Goal: Task Accomplishment & Management: Manage account settings

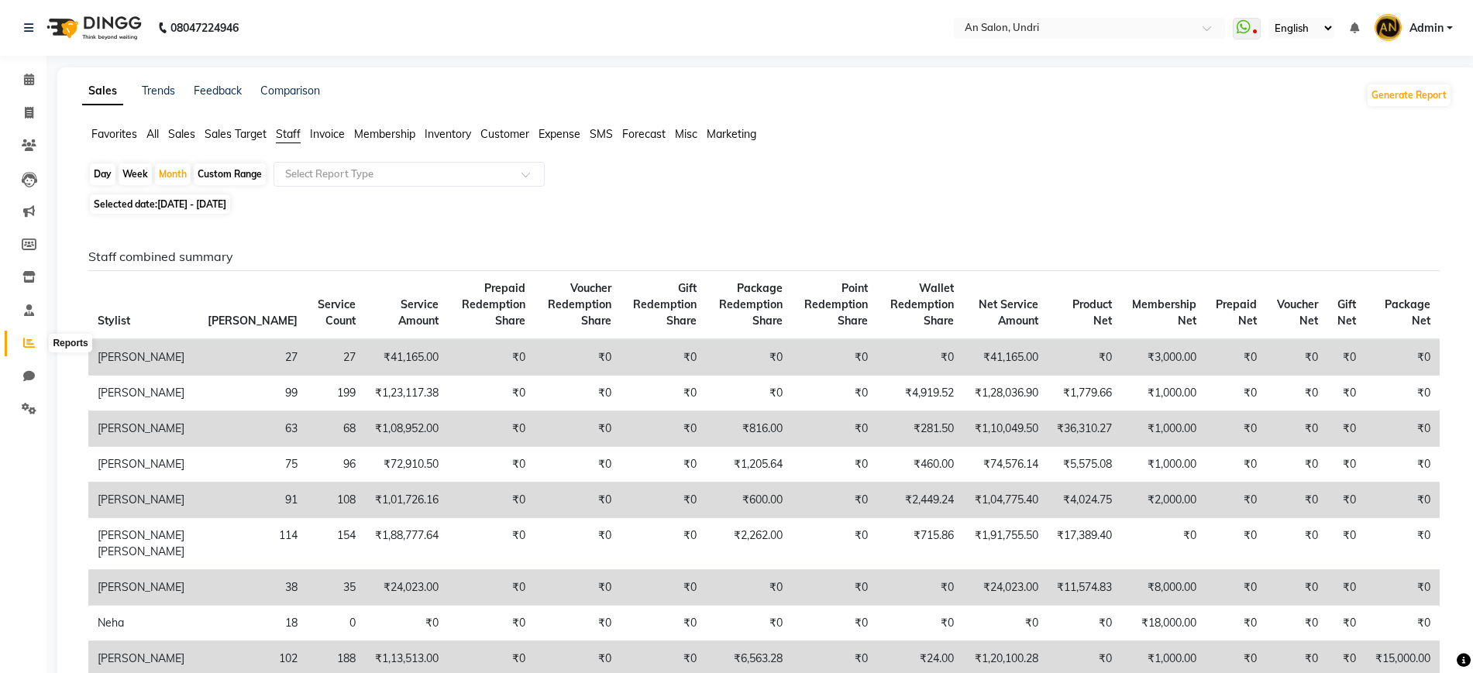
click at [25, 339] on icon at bounding box center [29, 343] width 12 height 12
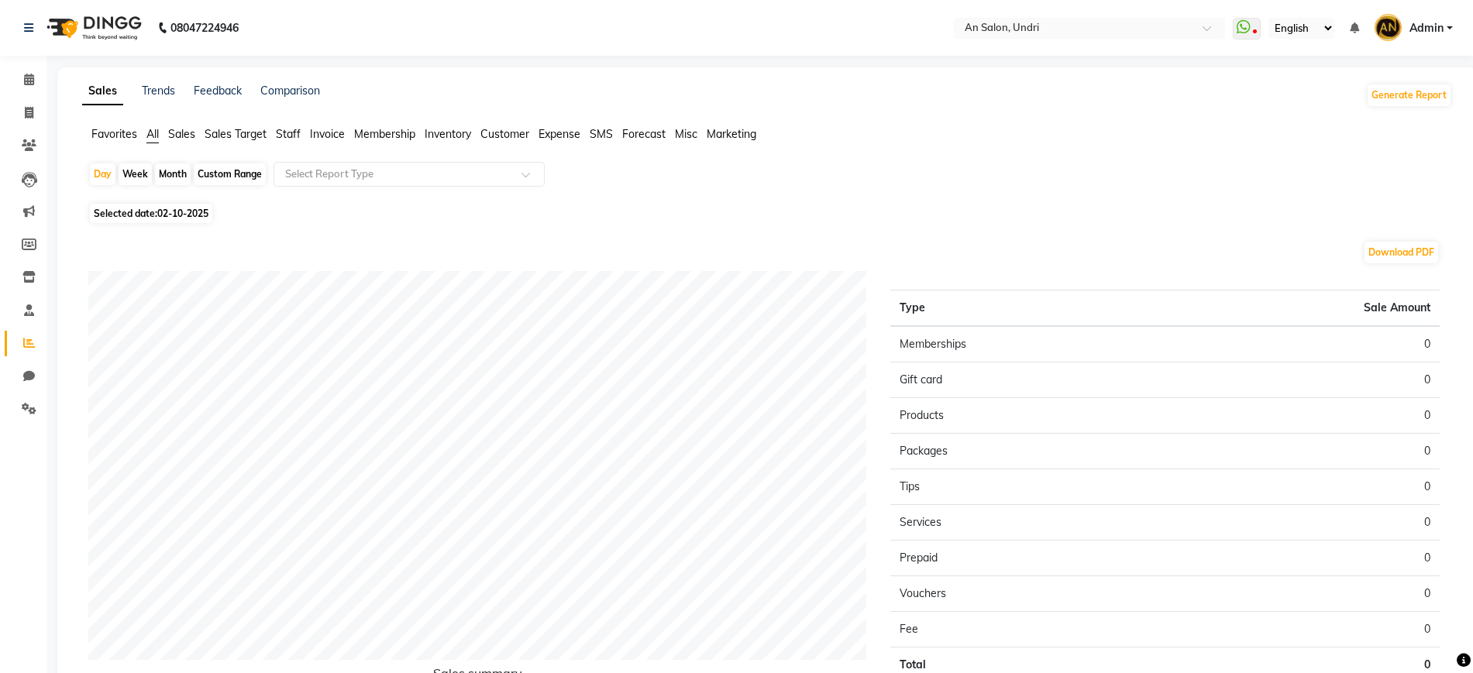
click at [166, 174] on div "Month" at bounding box center [173, 174] width 36 height 22
select select "10"
select select "2025"
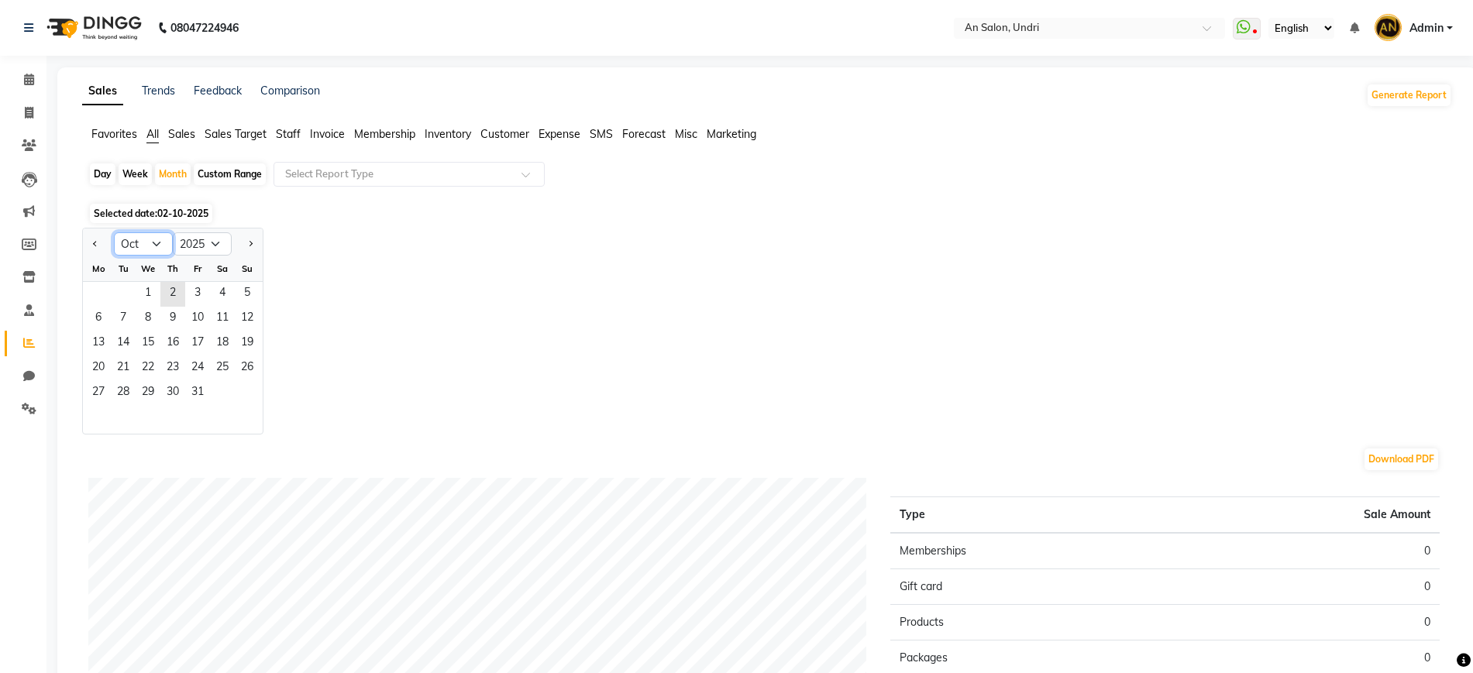
click at [139, 244] on select "Jan Feb Mar Apr May Jun [DATE] Aug Sep Oct Nov Dec" at bounding box center [143, 243] width 59 height 23
select select "9"
click at [114, 232] on select "Jan Feb Mar Apr May Jun [DATE] Aug Sep Oct Nov Dec" at bounding box center [143, 243] width 59 height 23
click at [103, 292] on span "1" at bounding box center [98, 294] width 25 height 25
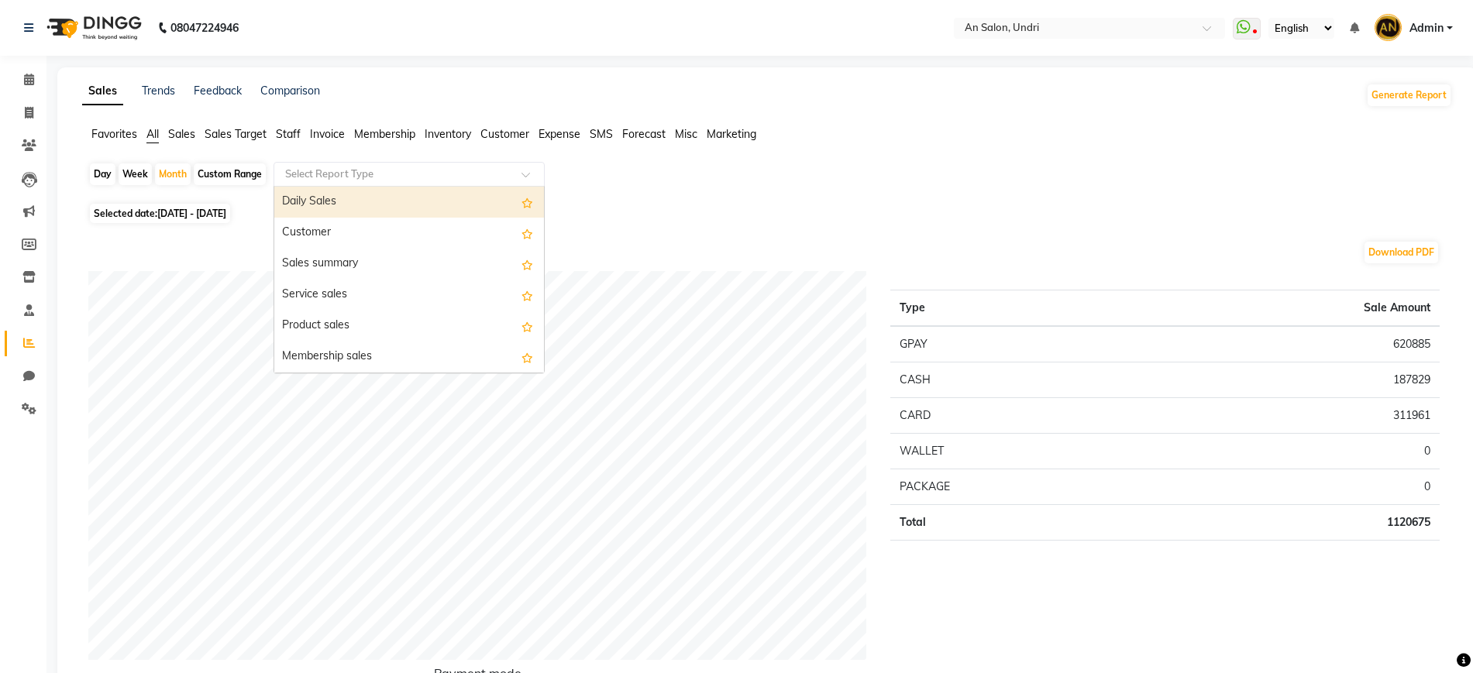
click at [484, 170] on input "text" at bounding box center [393, 174] width 223 height 15
click at [409, 204] on div "Daily Sales" at bounding box center [409, 202] width 270 height 31
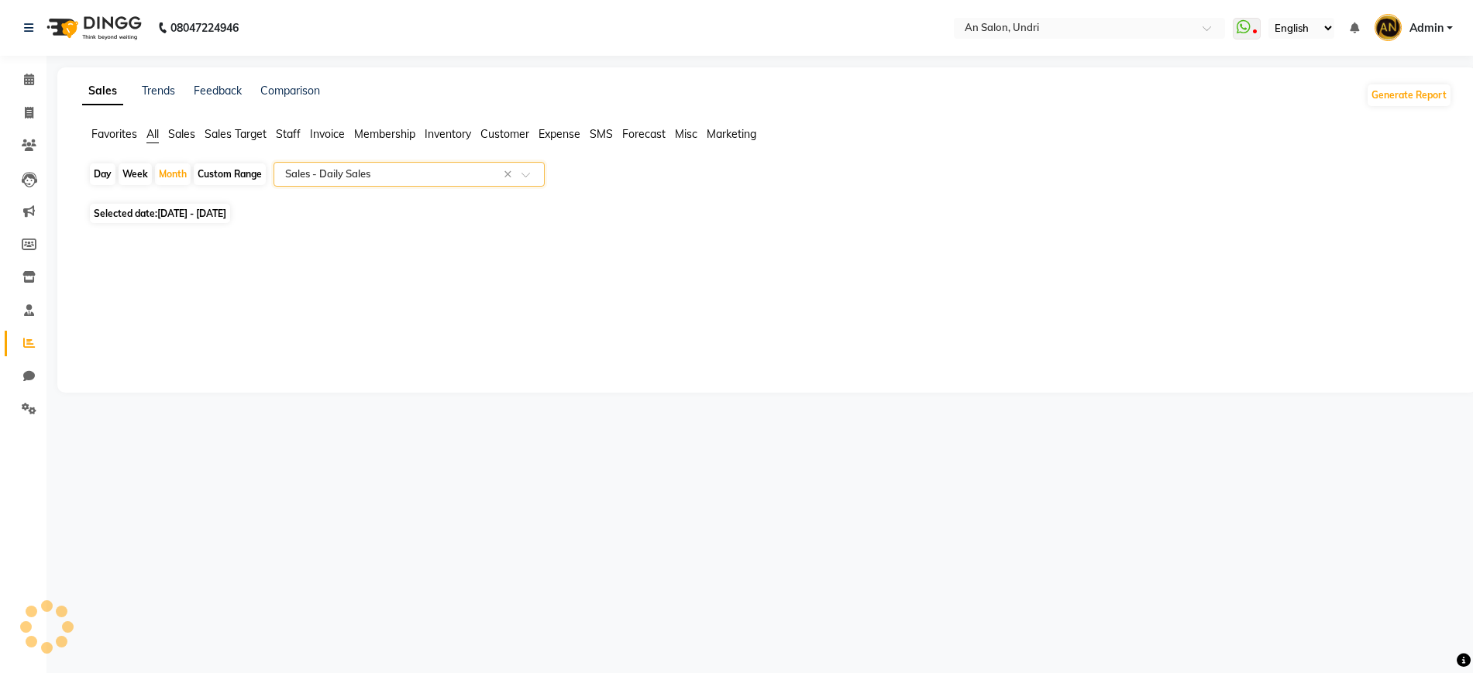
select select "full_report"
select select "csv"
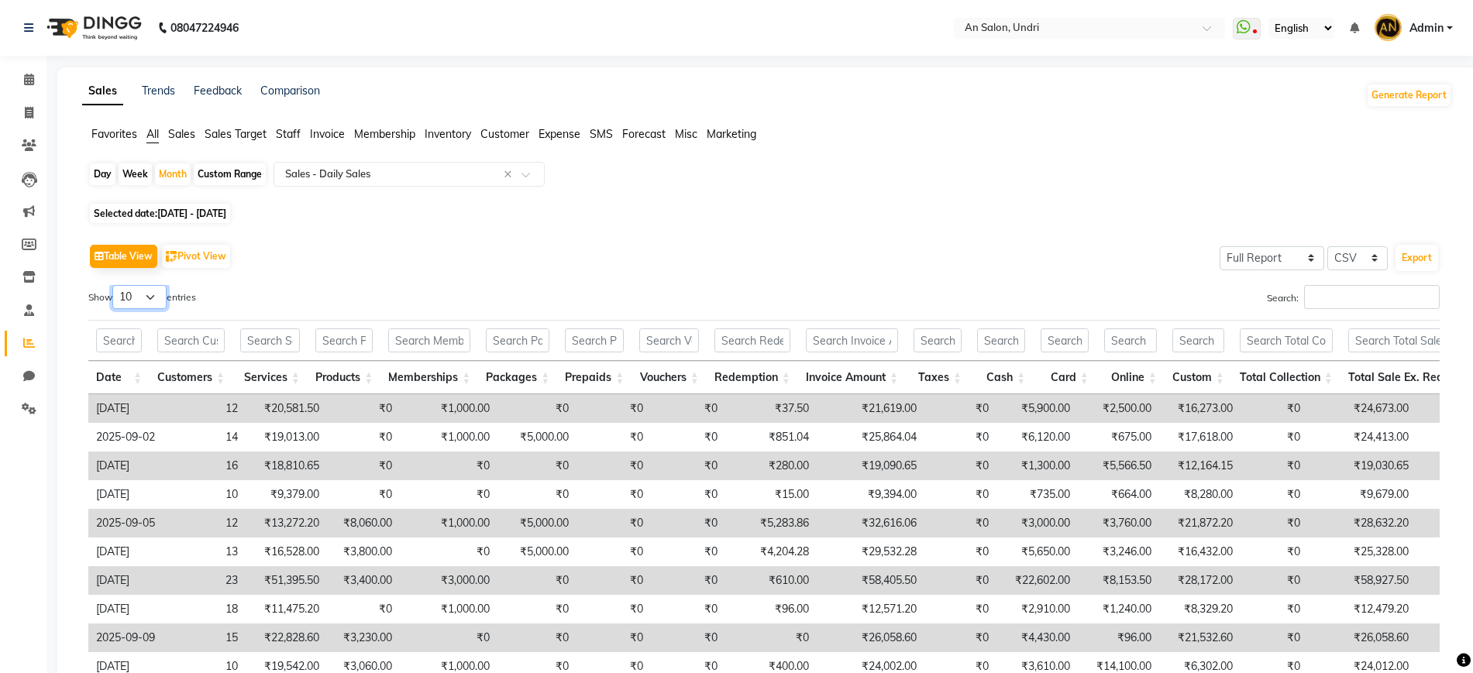
click at [152, 294] on select "10 25 50 100" at bounding box center [139, 297] width 54 height 24
select select "100"
click at [115, 285] on select "10 25 50 100" at bounding box center [139, 297] width 54 height 24
click at [576, 265] on div "Table View Pivot View Select Full Report Filtered Report Select CSV PDF Export" at bounding box center [763, 256] width 1351 height 33
click at [895, 273] on div "Table View Pivot View Select Full Report Filtered Report Select CSV PDF Export …" at bounding box center [763, 505] width 1351 height 530
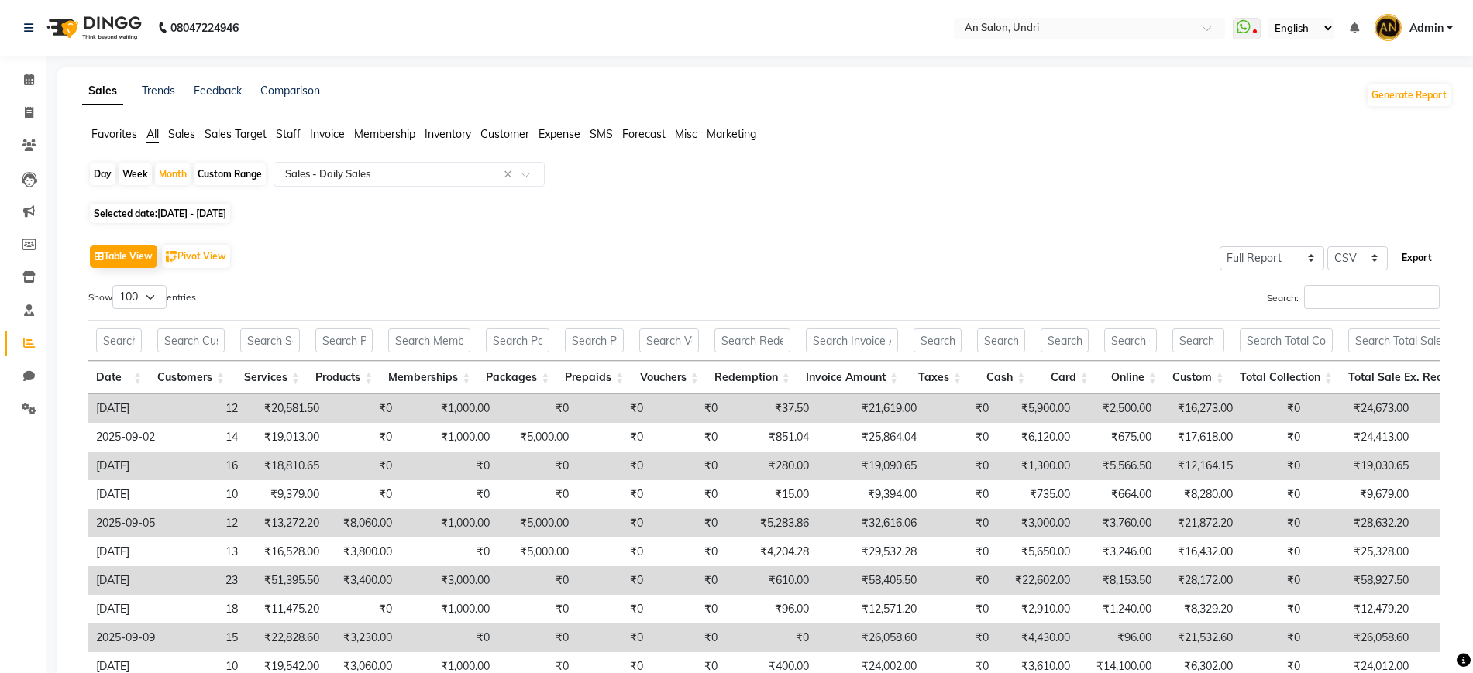
click at [1421, 260] on button "Export" at bounding box center [1416, 258] width 43 height 26
click at [567, 130] on span "Expense" at bounding box center [559, 134] width 42 height 14
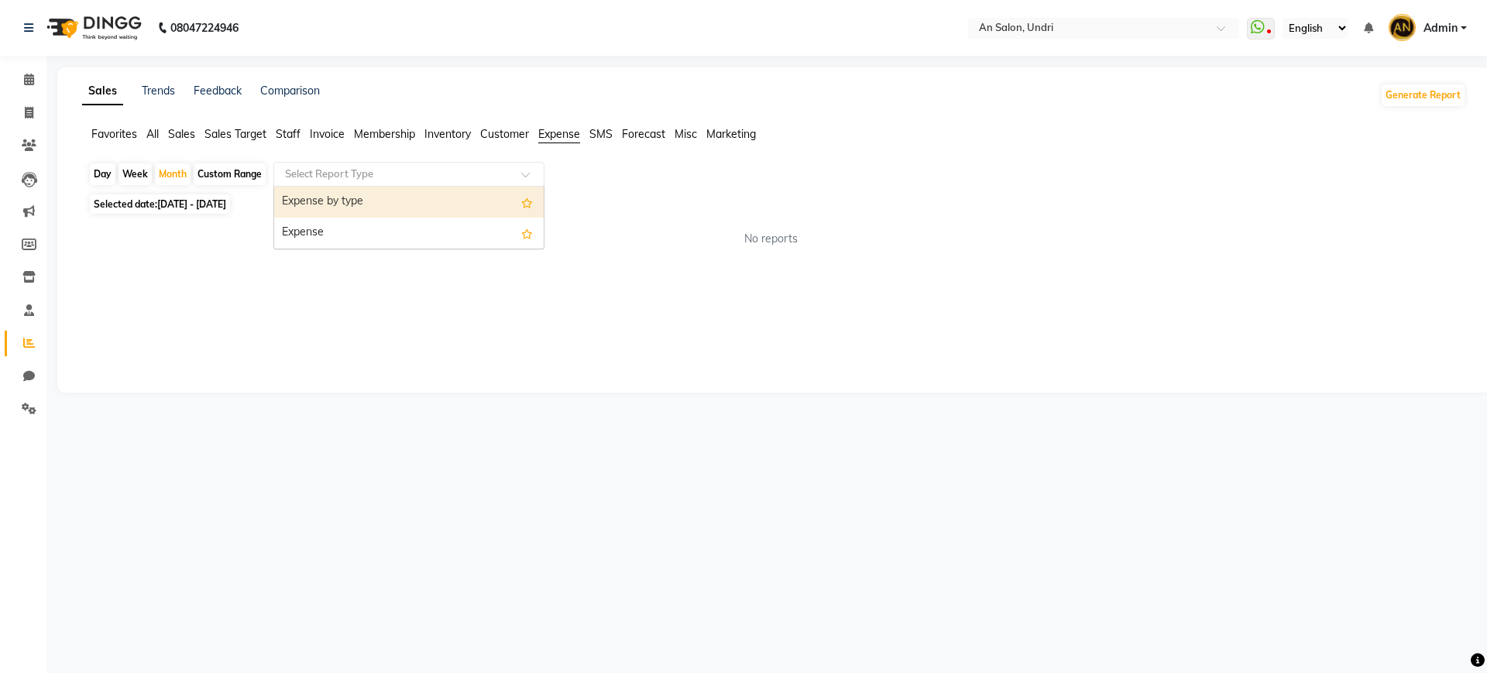
click at [335, 181] on div "Select Report Type" at bounding box center [408, 174] width 271 height 25
click at [344, 204] on div "Expense by type" at bounding box center [409, 202] width 270 height 31
select select "full_report"
select select "csv"
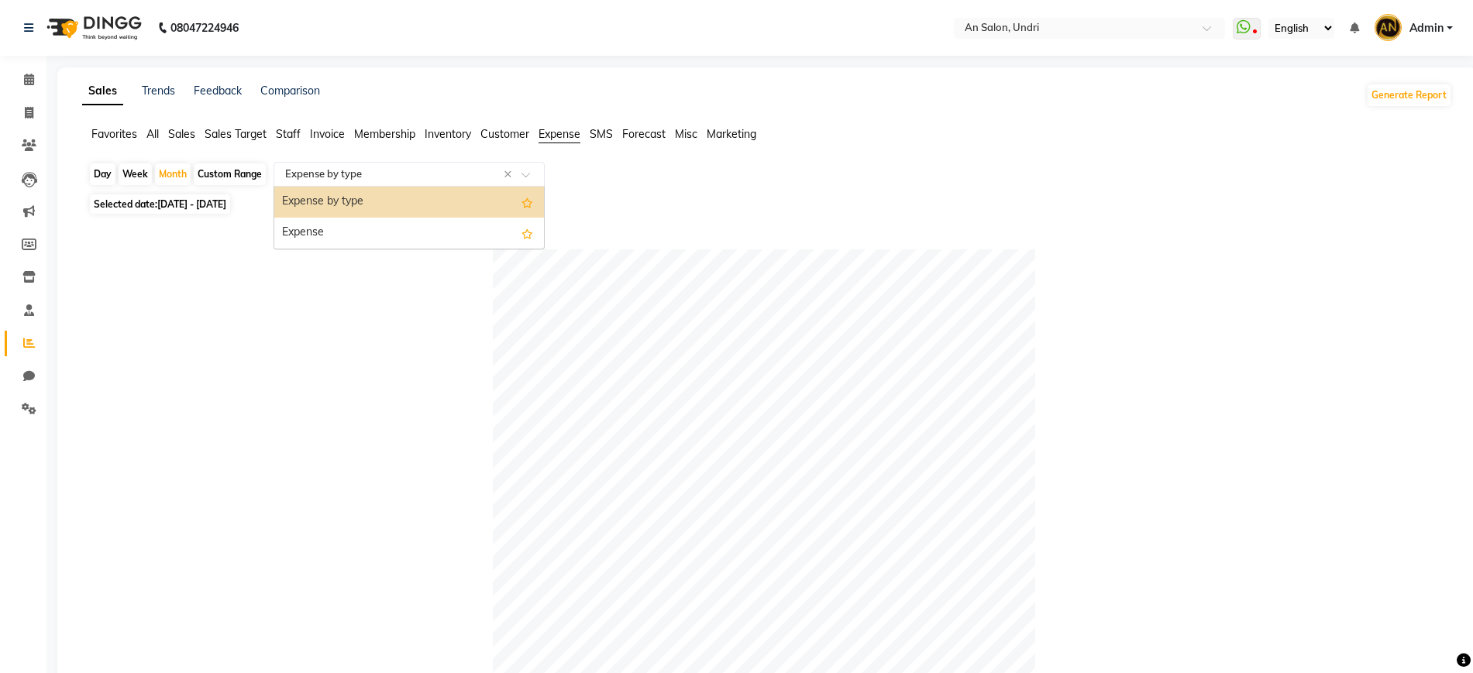
click at [380, 177] on input "text" at bounding box center [393, 174] width 223 height 15
click at [366, 229] on div "Expense" at bounding box center [409, 233] width 270 height 31
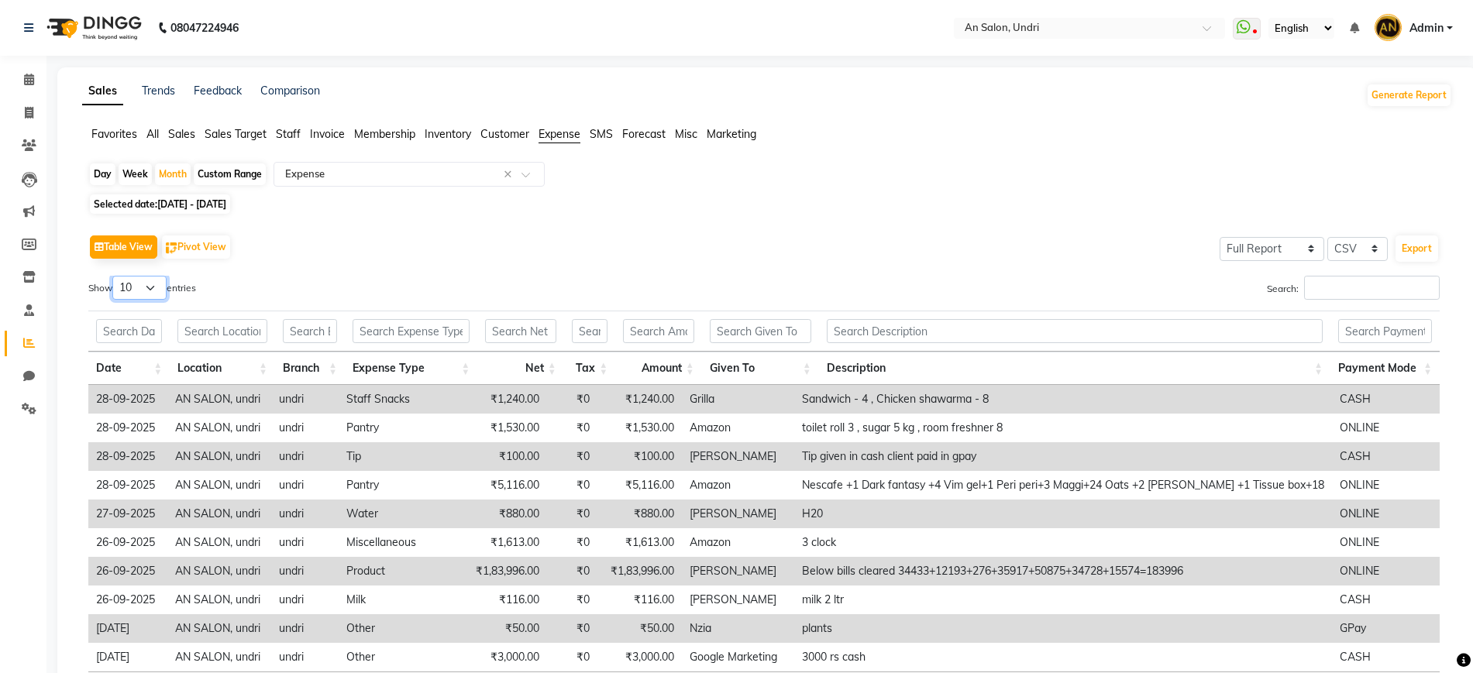
click at [148, 290] on select "10 25 50 100" at bounding box center [139, 288] width 54 height 24
select select "100"
click at [115, 276] on select "10 25 50 100" at bounding box center [139, 288] width 54 height 24
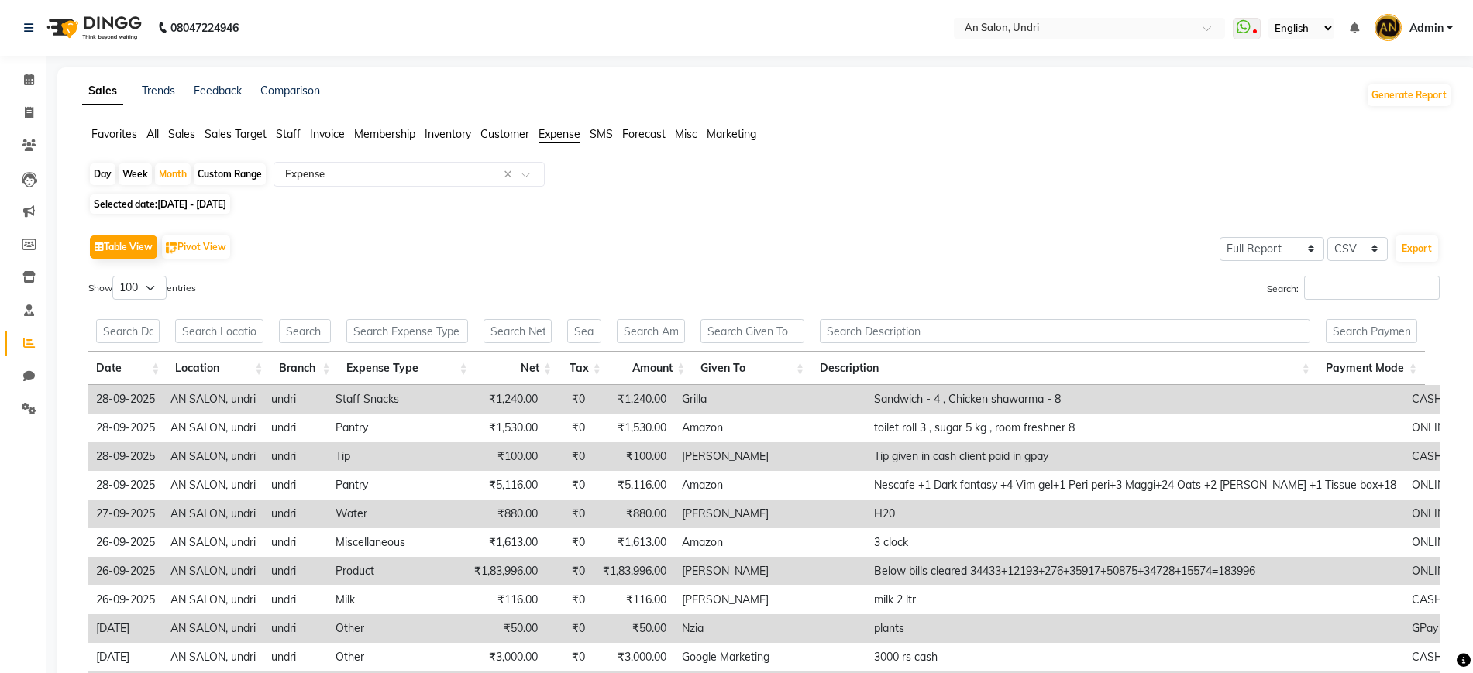
click at [1062, 241] on div "Table View Pivot View Select Full Report Filtered Report Select CSV PDF Export" at bounding box center [763, 247] width 1351 height 33
click at [1426, 245] on button "Export" at bounding box center [1416, 248] width 43 height 26
click at [33, 74] on icon at bounding box center [29, 80] width 10 height 12
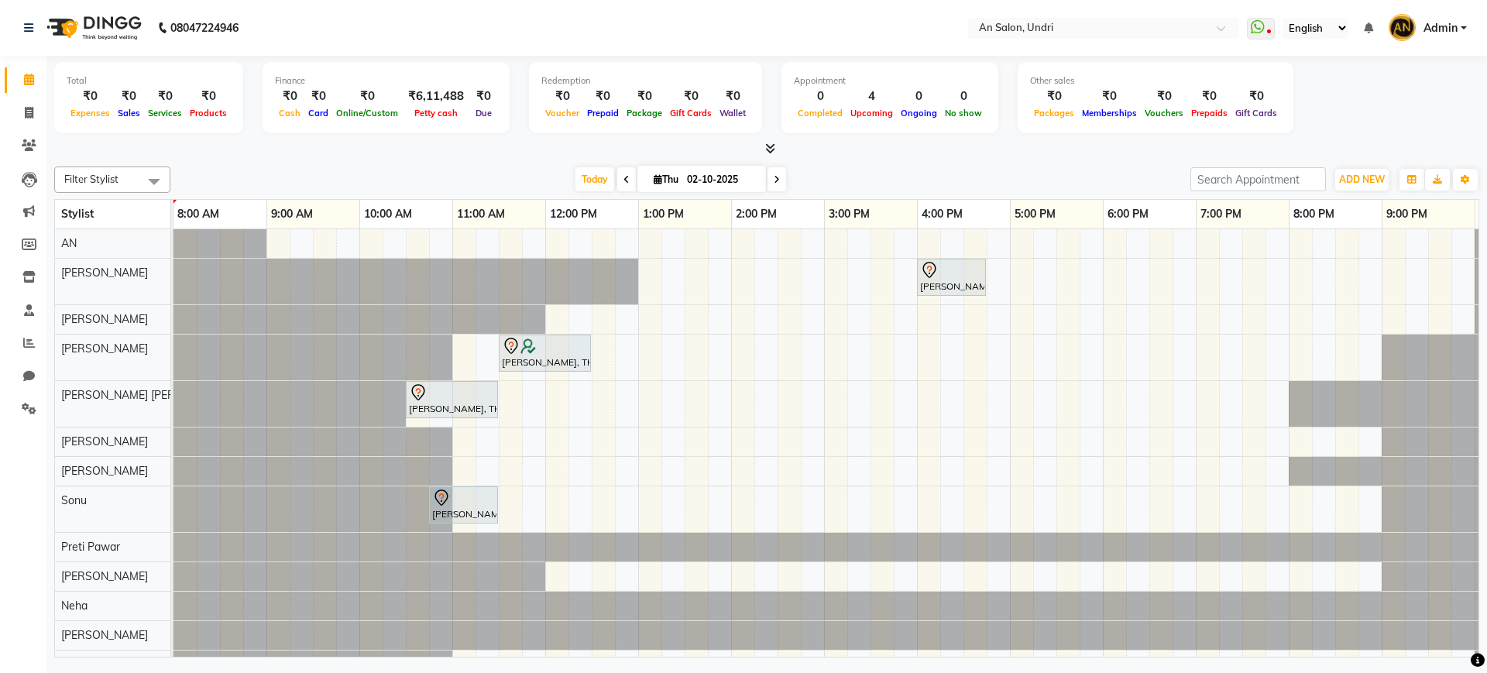
click at [456, 174] on div "Today Thu 02-10-2025" at bounding box center [680, 179] width 1005 height 23
click at [1027, 168] on div "Today Thu 02-10-2025" at bounding box center [680, 179] width 1005 height 23
click at [28, 345] on icon at bounding box center [29, 343] width 12 height 12
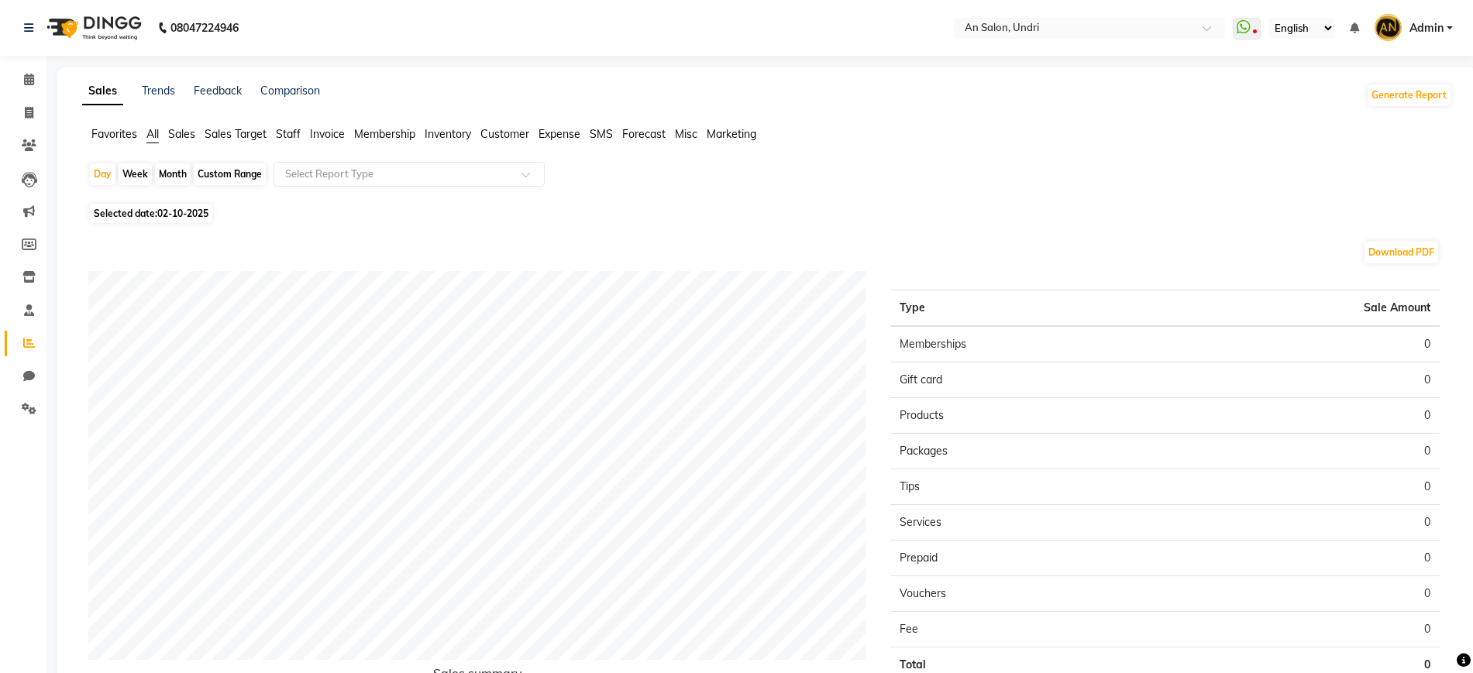
click at [157, 174] on div "Month" at bounding box center [173, 174] width 36 height 22
select select "10"
select select "2025"
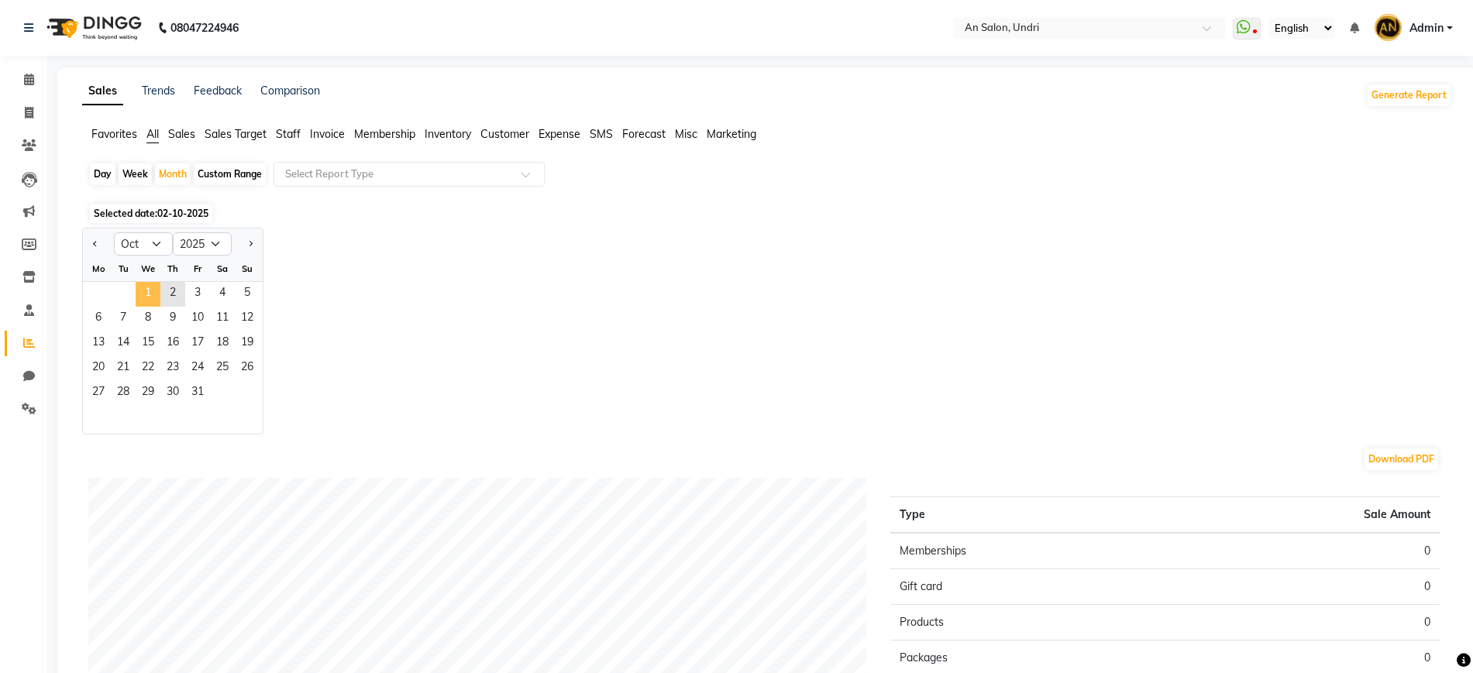
click at [146, 293] on span "1" at bounding box center [148, 294] width 25 height 25
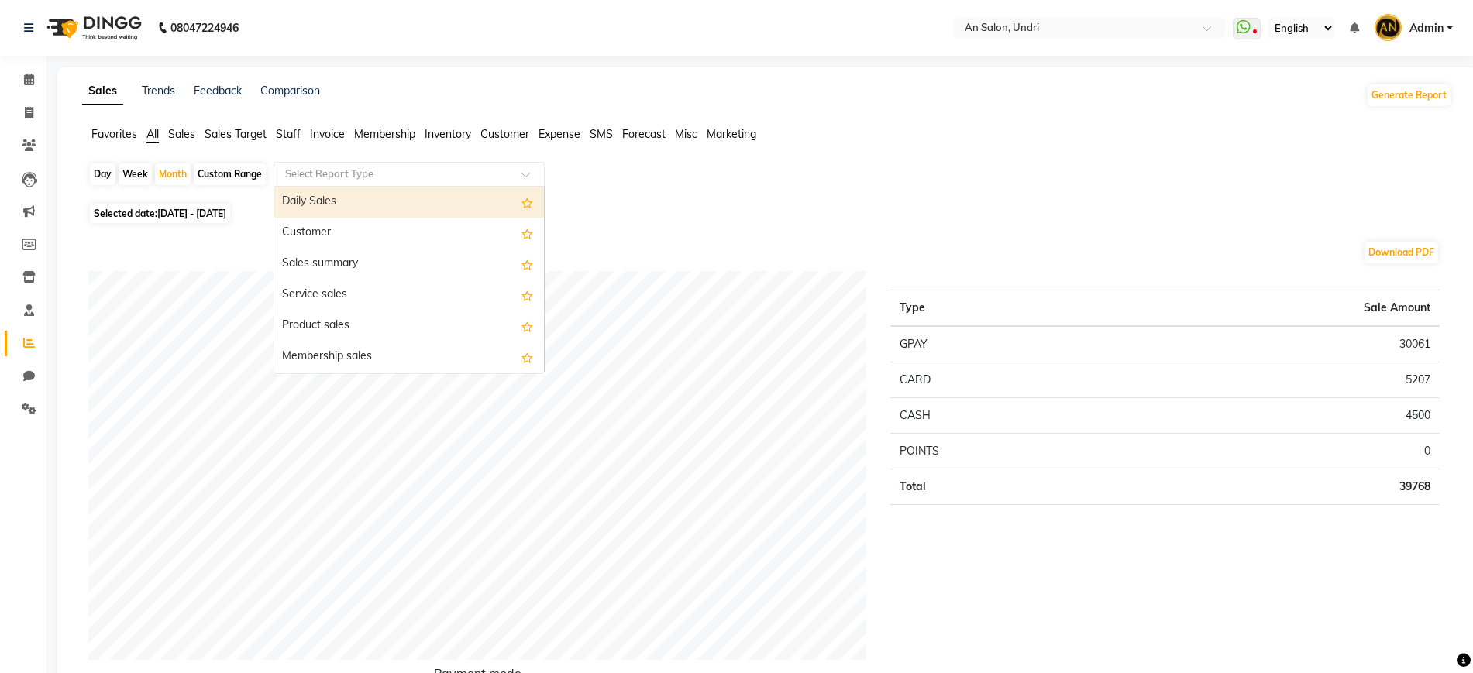
click at [379, 171] on input "text" at bounding box center [393, 174] width 223 height 15
click at [363, 215] on div "Daily Sales" at bounding box center [409, 202] width 270 height 31
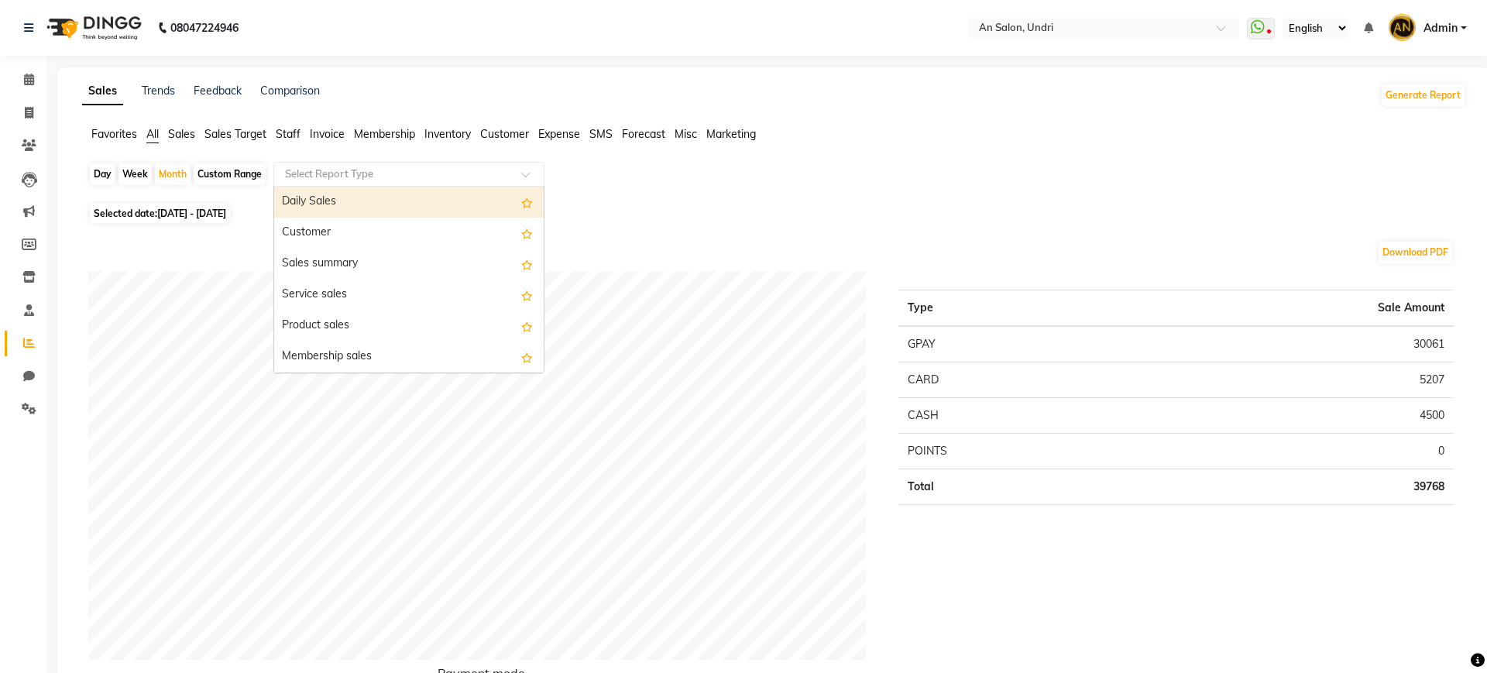
select select "full_report"
select select "csv"
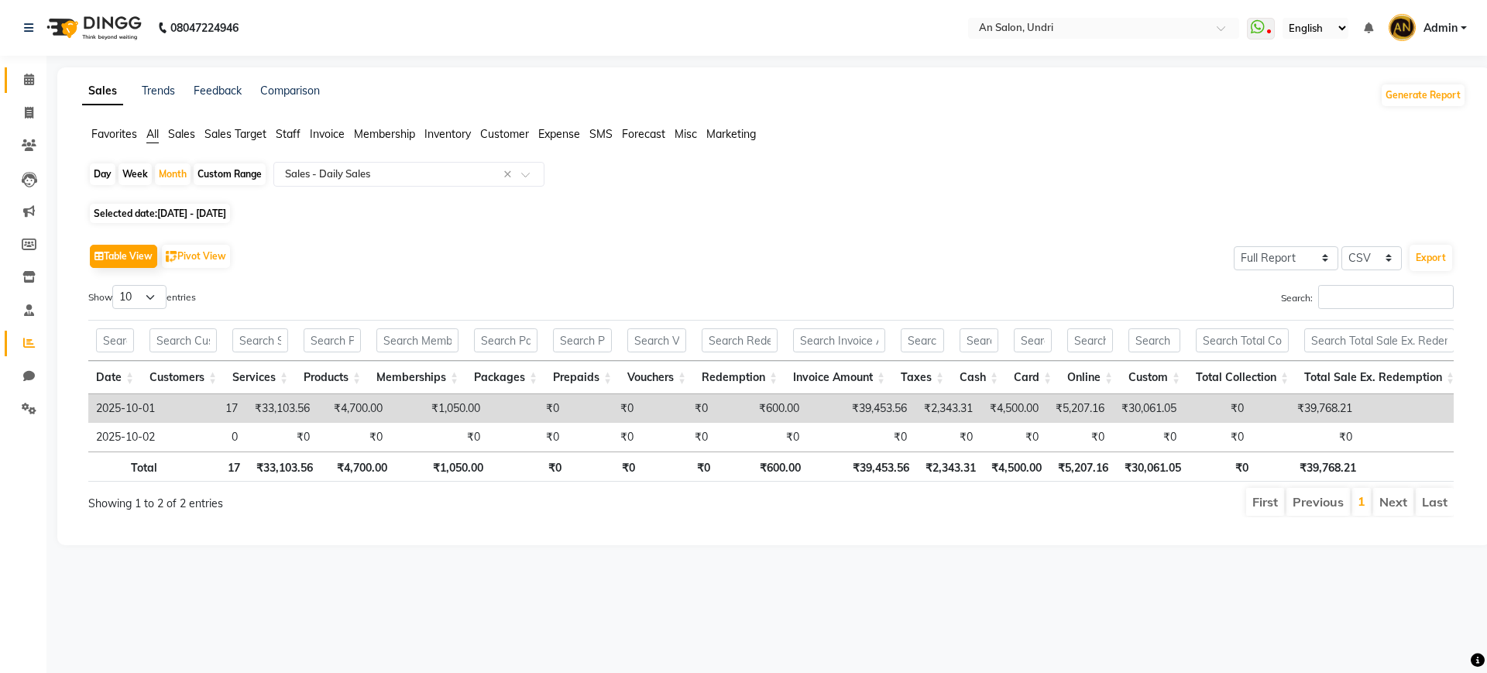
click at [27, 69] on link "Calendar" at bounding box center [23, 80] width 37 height 26
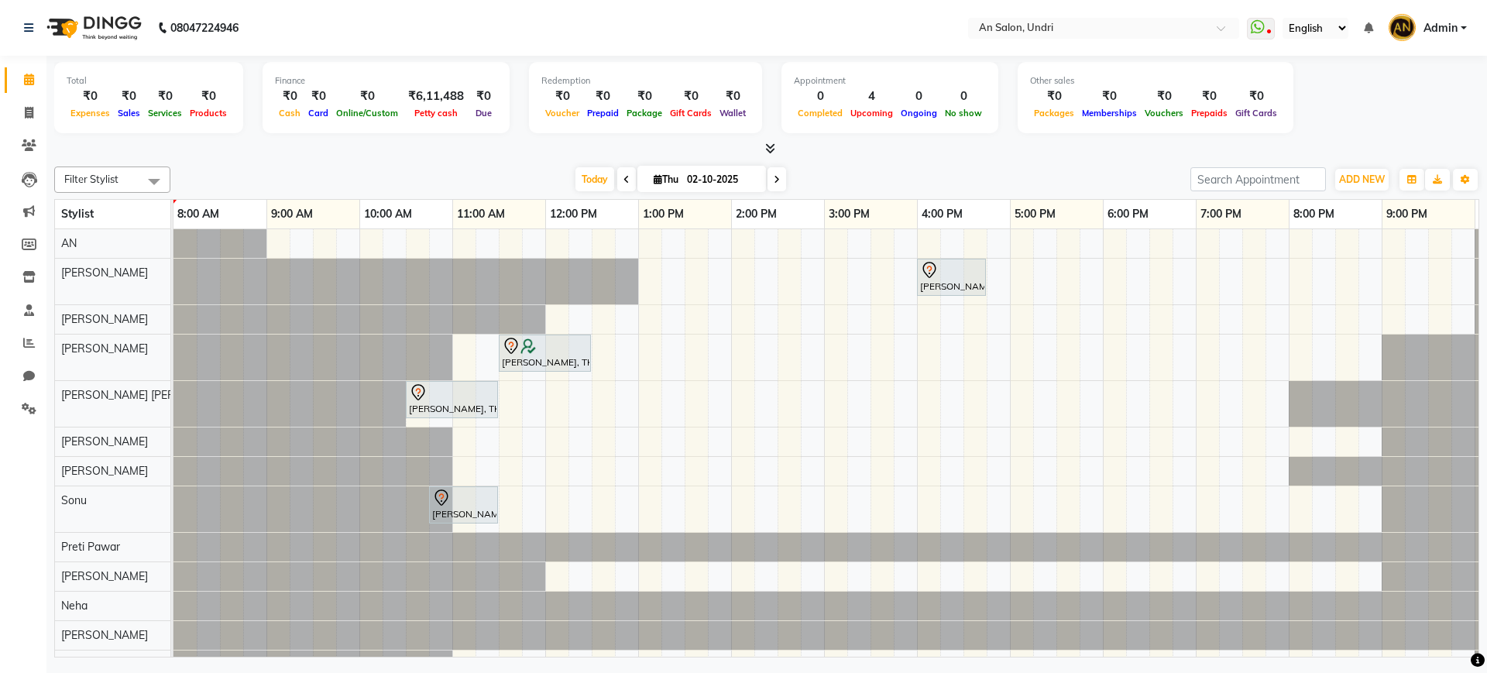
click at [766, 146] on icon at bounding box center [770, 149] width 10 height 12
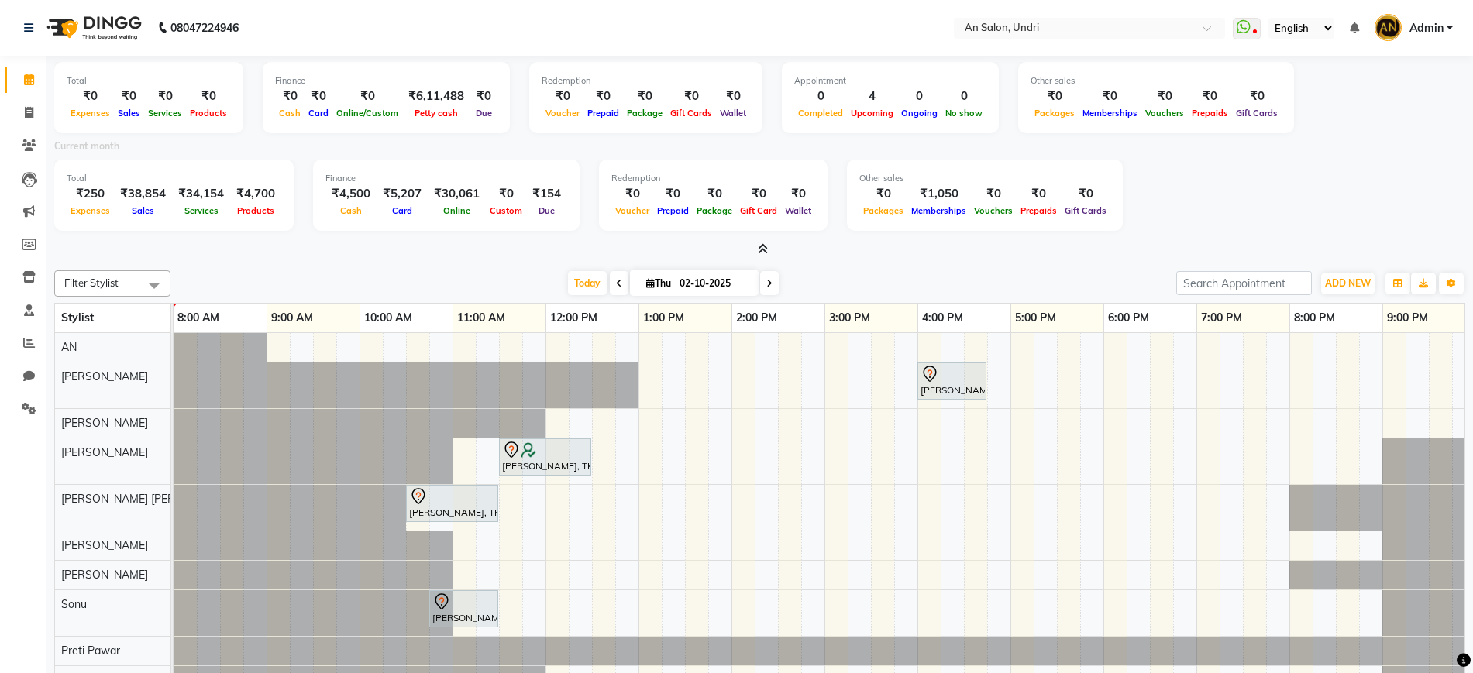
click at [928, 264] on div "Filter Stylist Select All AN Nazia [PERSON_NAME] [PERSON_NAME] [PERSON_NAME] [P…" at bounding box center [759, 512] width 1411 height 497
click at [22, 399] on link "Settings" at bounding box center [23, 410] width 37 height 26
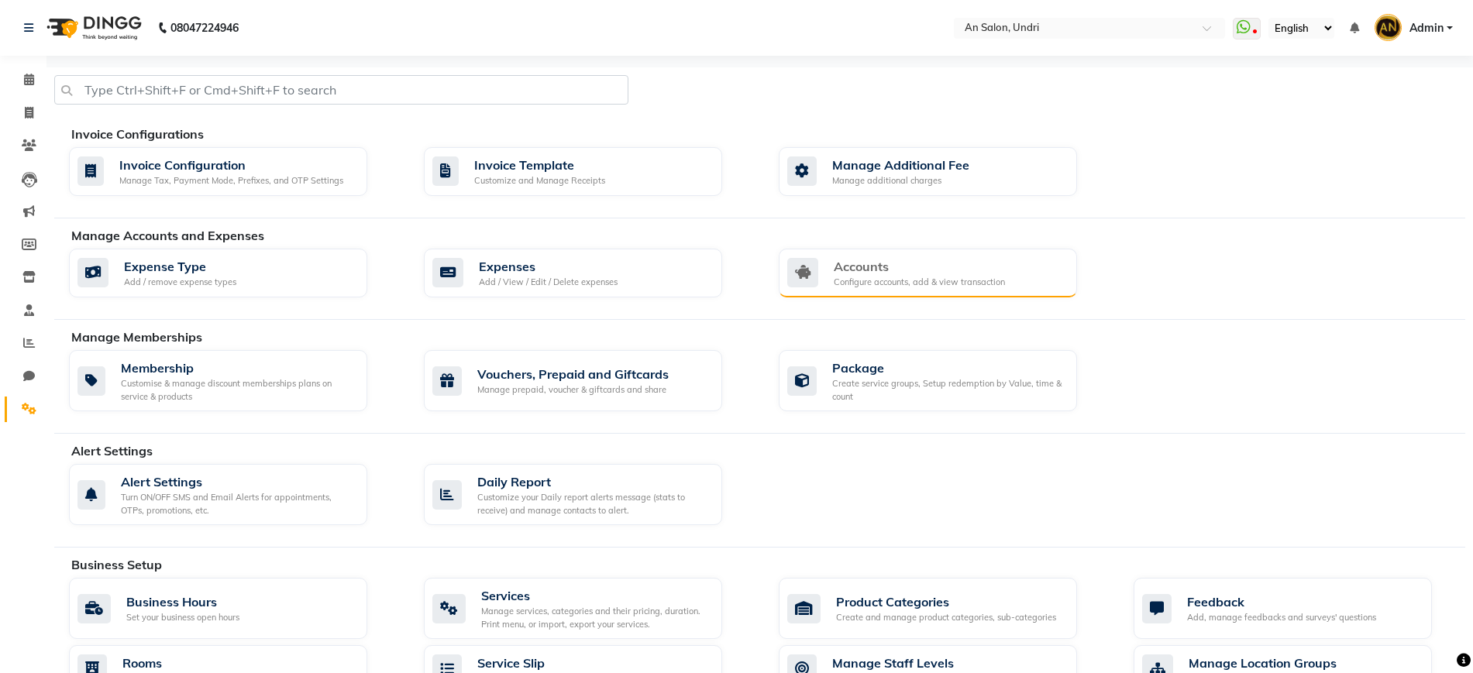
click at [868, 284] on div "Configure accounts, add & view transaction" at bounding box center [919, 282] width 171 height 13
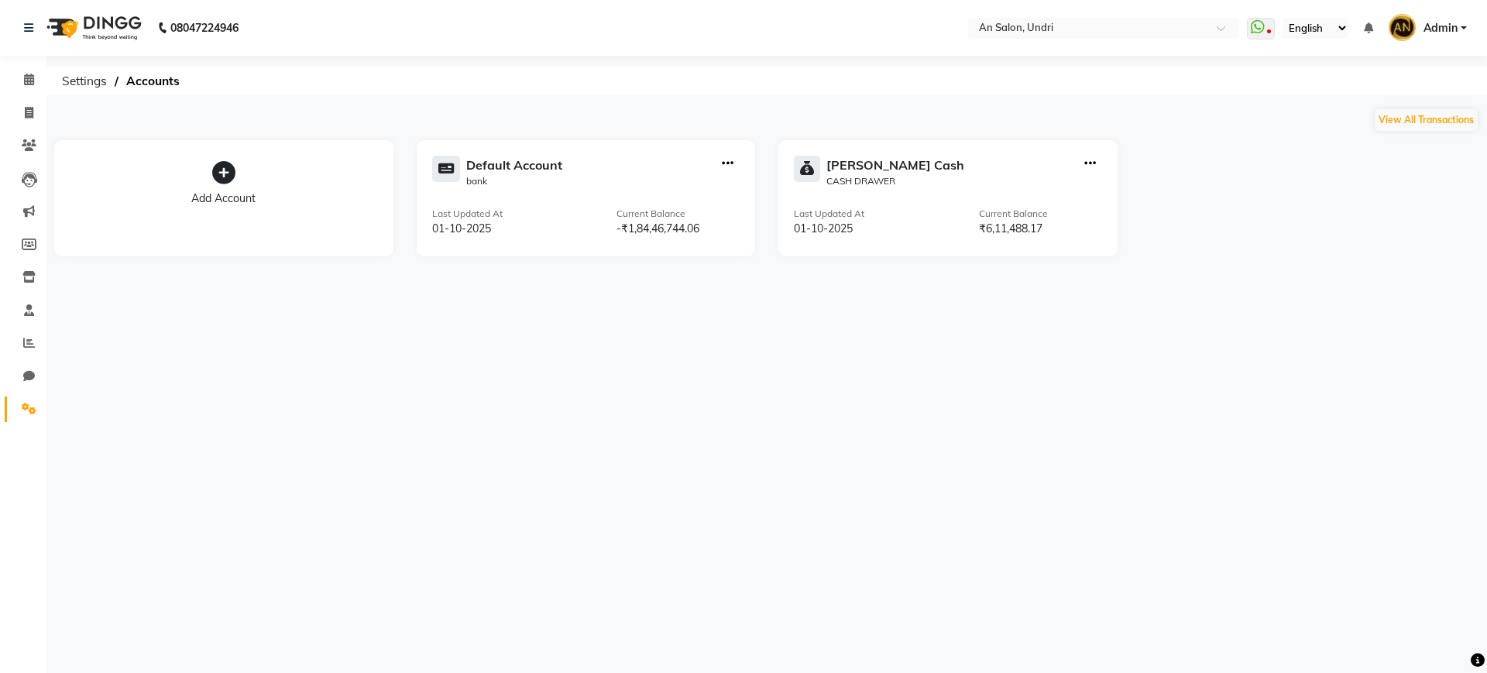
click at [1094, 164] on icon "button" at bounding box center [1090, 163] width 12 height 1
click at [1095, 114] on div "Create Transfer" at bounding box center [1091, 112] width 82 height 16
select select "internal transfer"
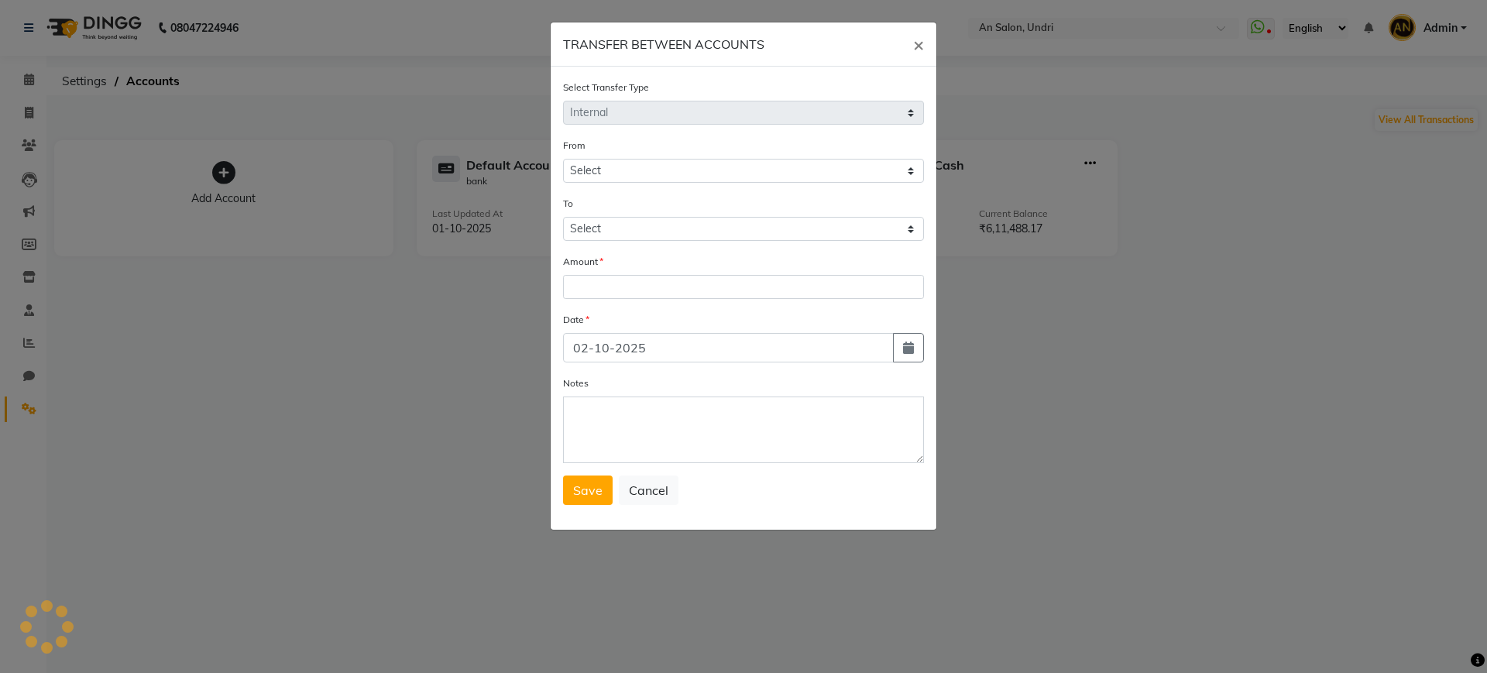
select select "2406"
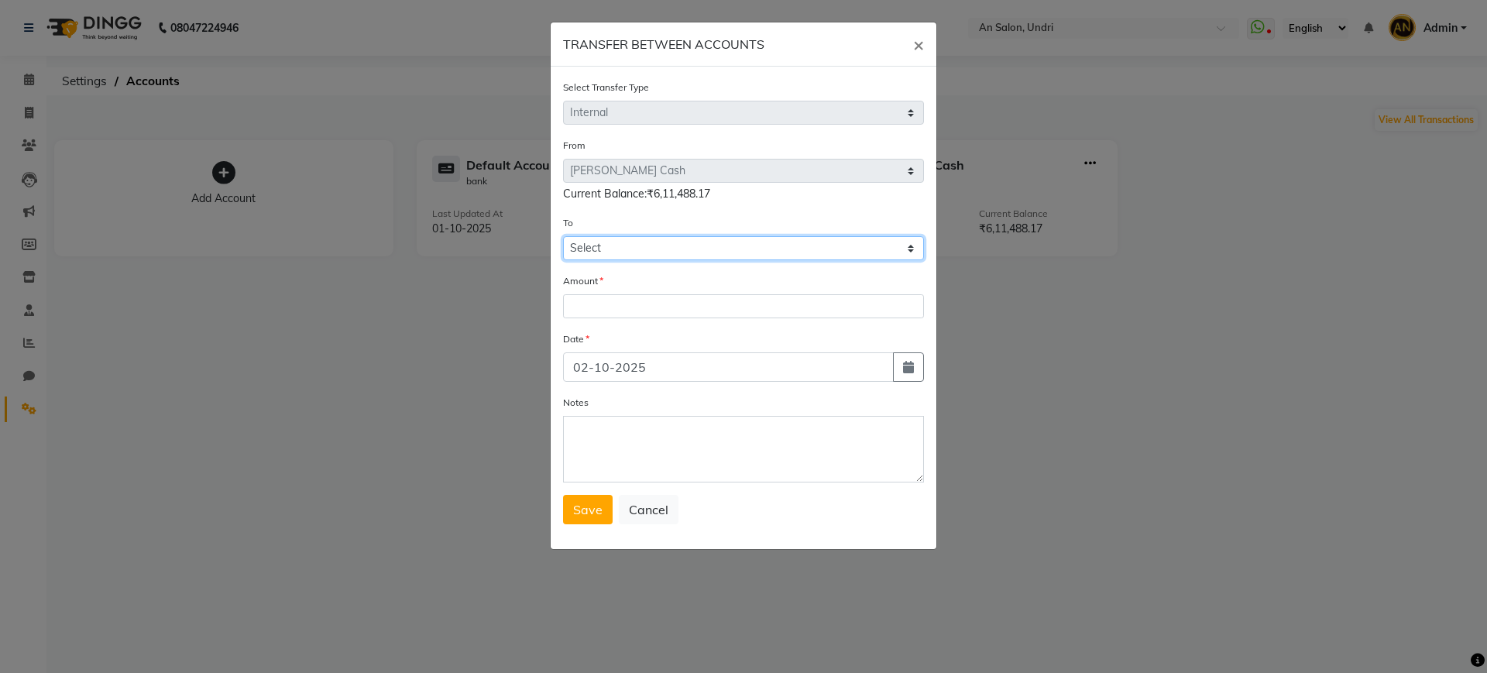
click at [620, 250] on select "Select Default Account [PERSON_NAME] Cash" at bounding box center [743, 248] width 361 height 24
click at [741, 190] on div "Current Balance:₹6,11,488.17" at bounding box center [743, 194] width 361 height 16
click at [913, 44] on span "×" at bounding box center [918, 44] width 11 height 23
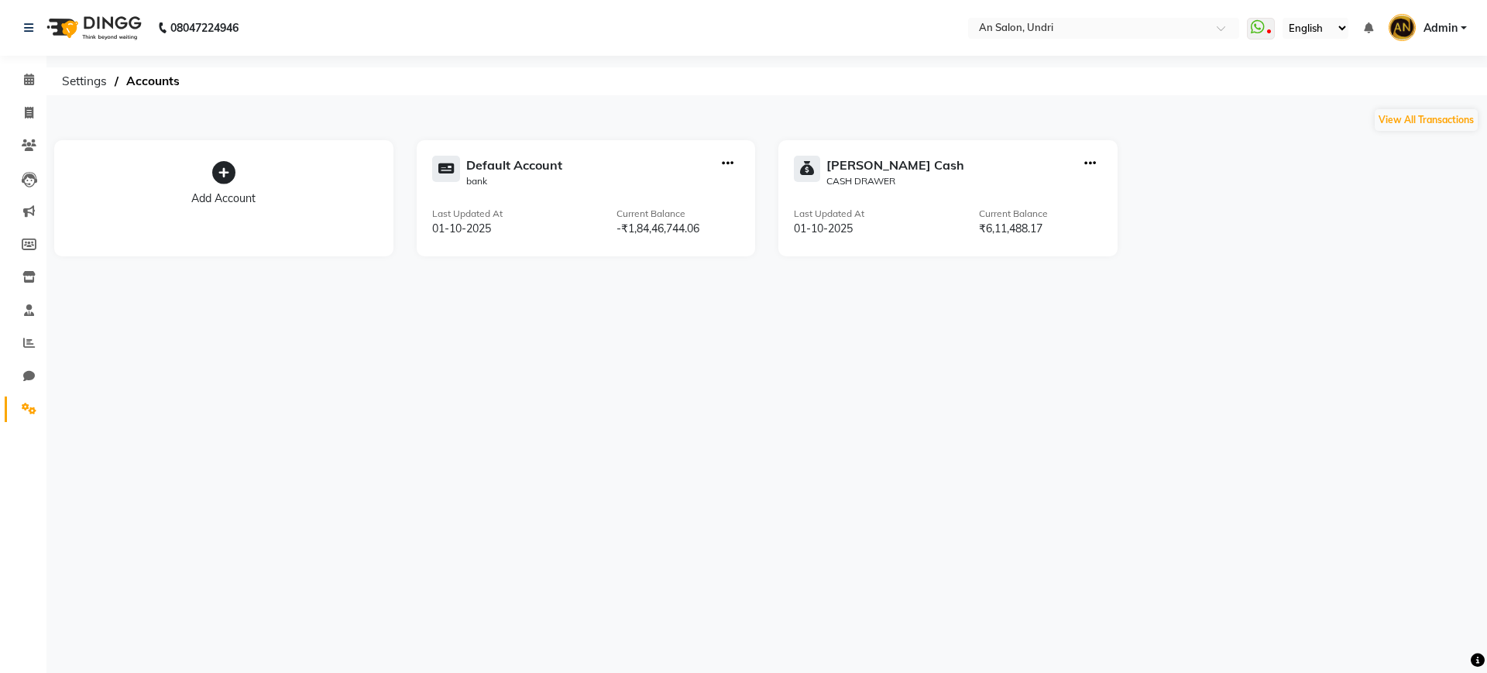
click at [728, 163] on icon "button" at bounding box center [728, 163] width 12 height 1
click at [1057, 168] on div "[PERSON_NAME] Cash CASH DRAWER" at bounding box center [948, 172] width 308 height 33
click at [728, 164] on icon "button" at bounding box center [728, 163] width 12 height 1
click at [727, 112] on div "Create Transfer" at bounding box center [729, 112] width 82 height 16
select select "internal transfer"
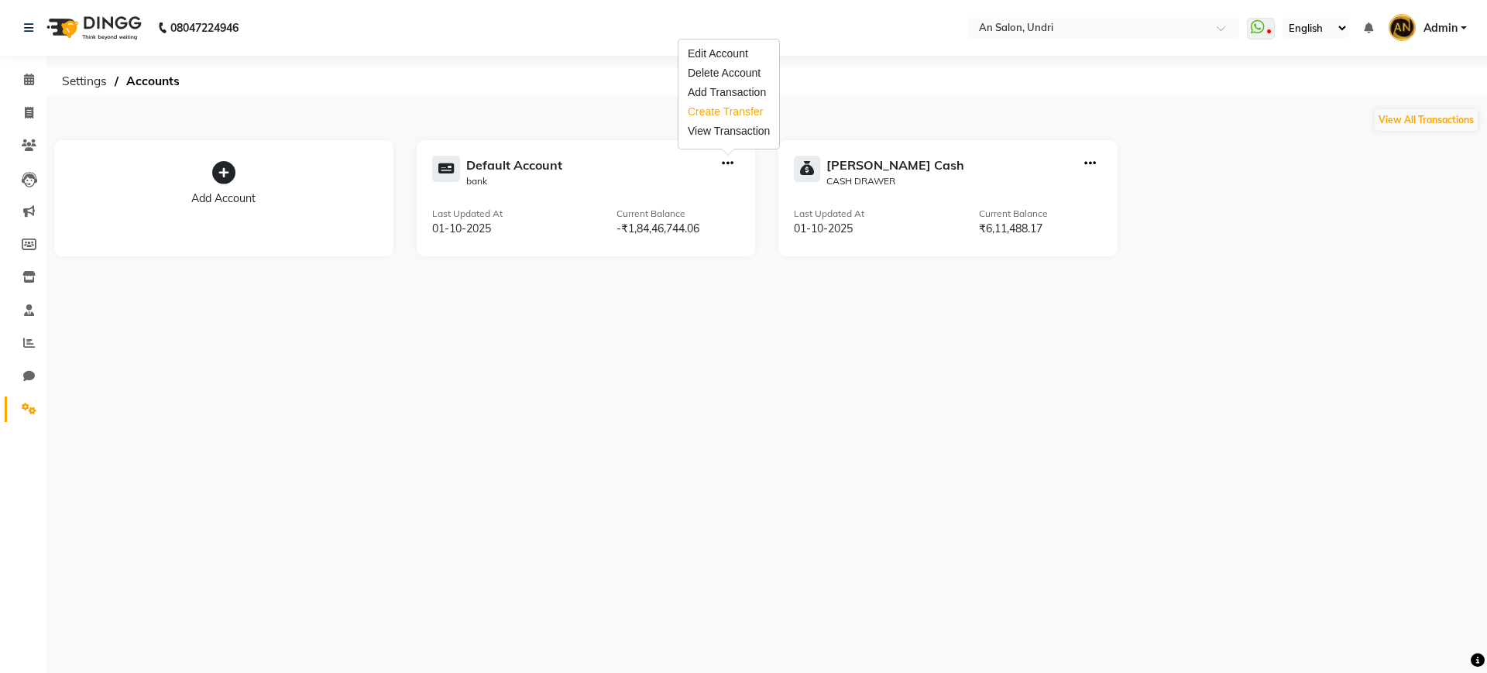
select select "1032"
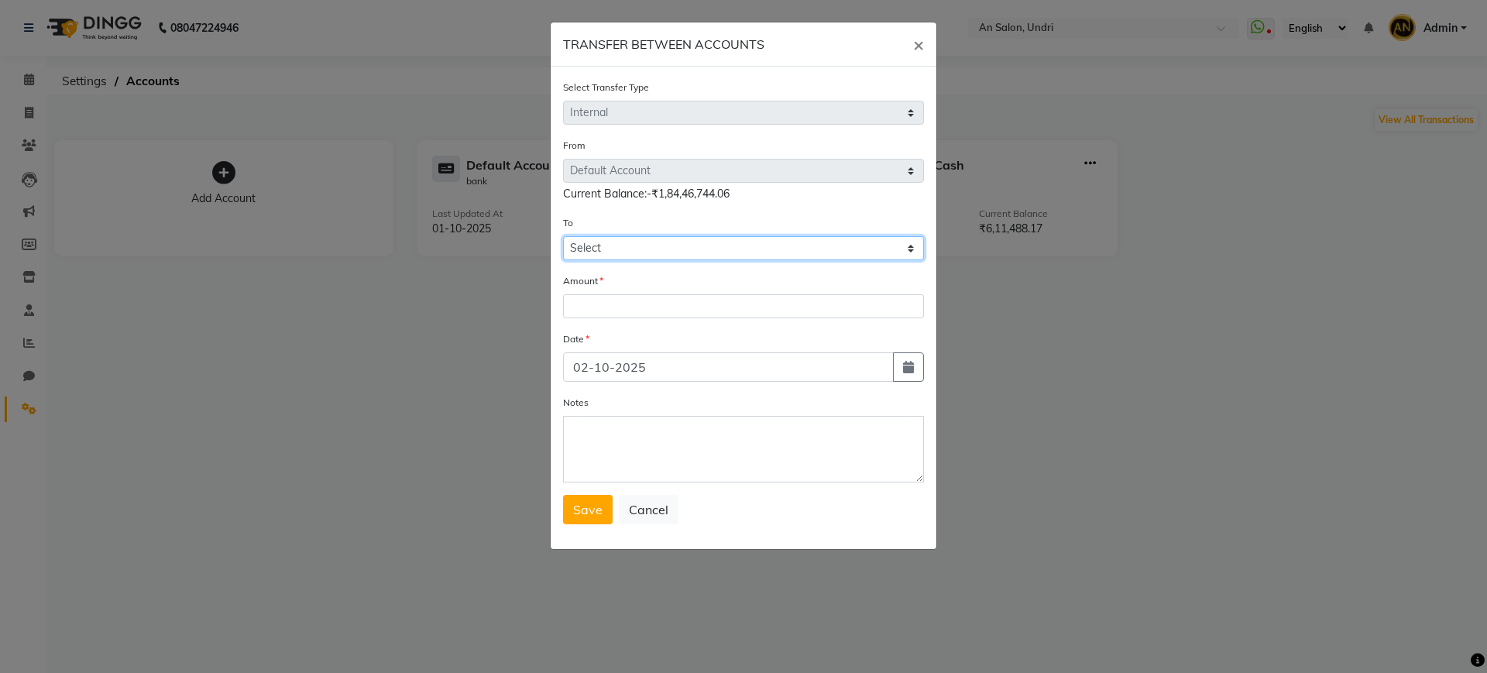
click at [756, 244] on select "Select Default Account [PERSON_NAME] Cash" at bounding box center [743, 248] width 361 height 24
select select "2406"
click at [563, 236] on select "Select Default Account [PERSON_NAME] Cash" at bounding box center [743, 248] width 361 height 24
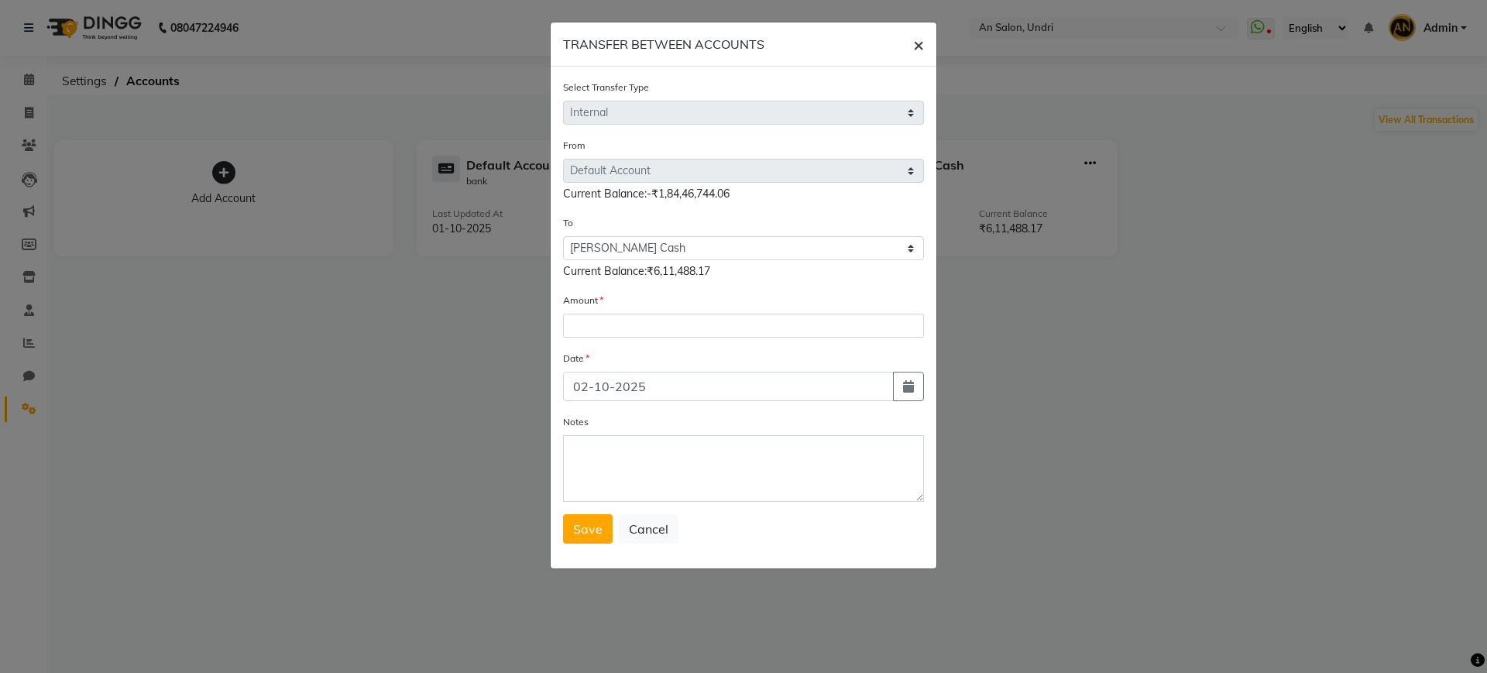
click at [916, 44] on span "×" at bounding box center [918, 44] width 11 height 23
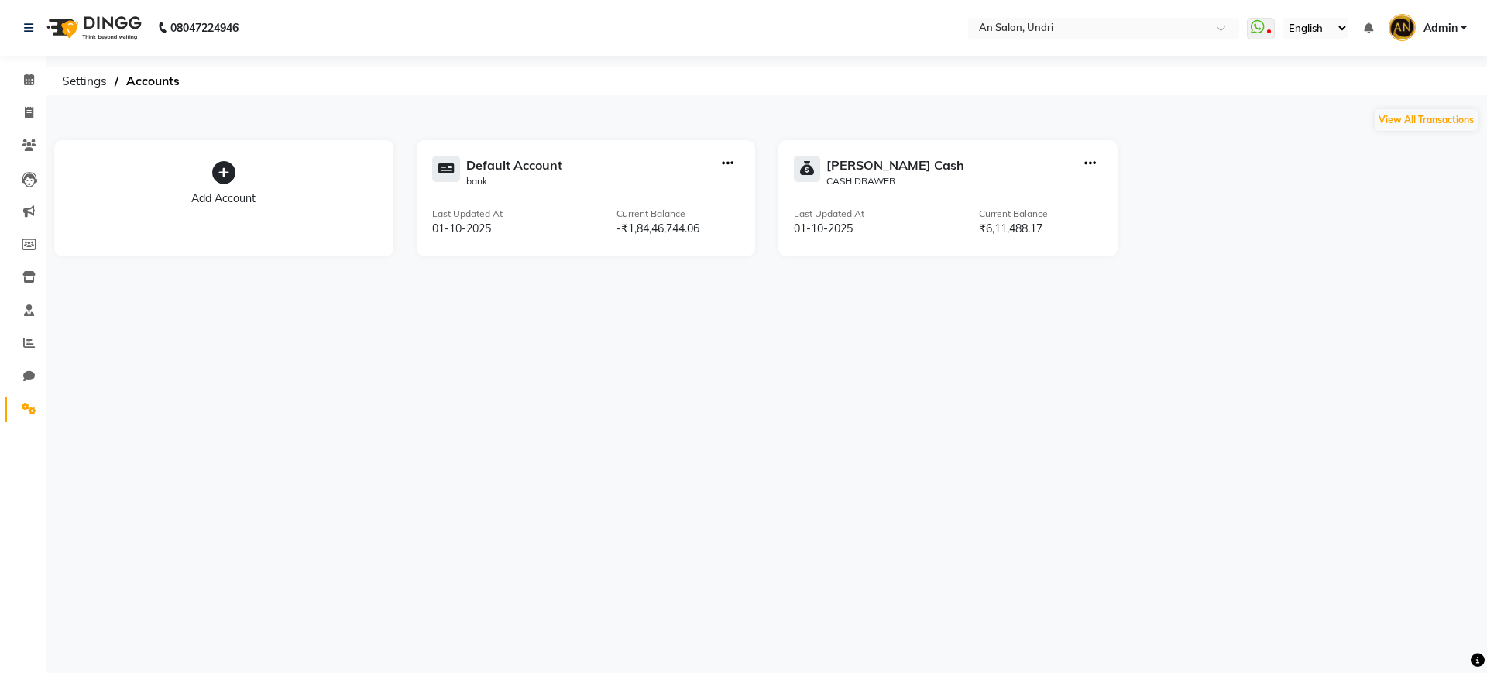
click at [1097, 156] on div at bounding box center [1090, 172] width 24 height 33
click at [1092, 164] on icon "button" at bounding box center [1090, 163] width 12 height 1
click at [1089, 108] on div "Create Transfer" at bounding box center [1091, 112] width 82 height 16
select select "internal transfer"
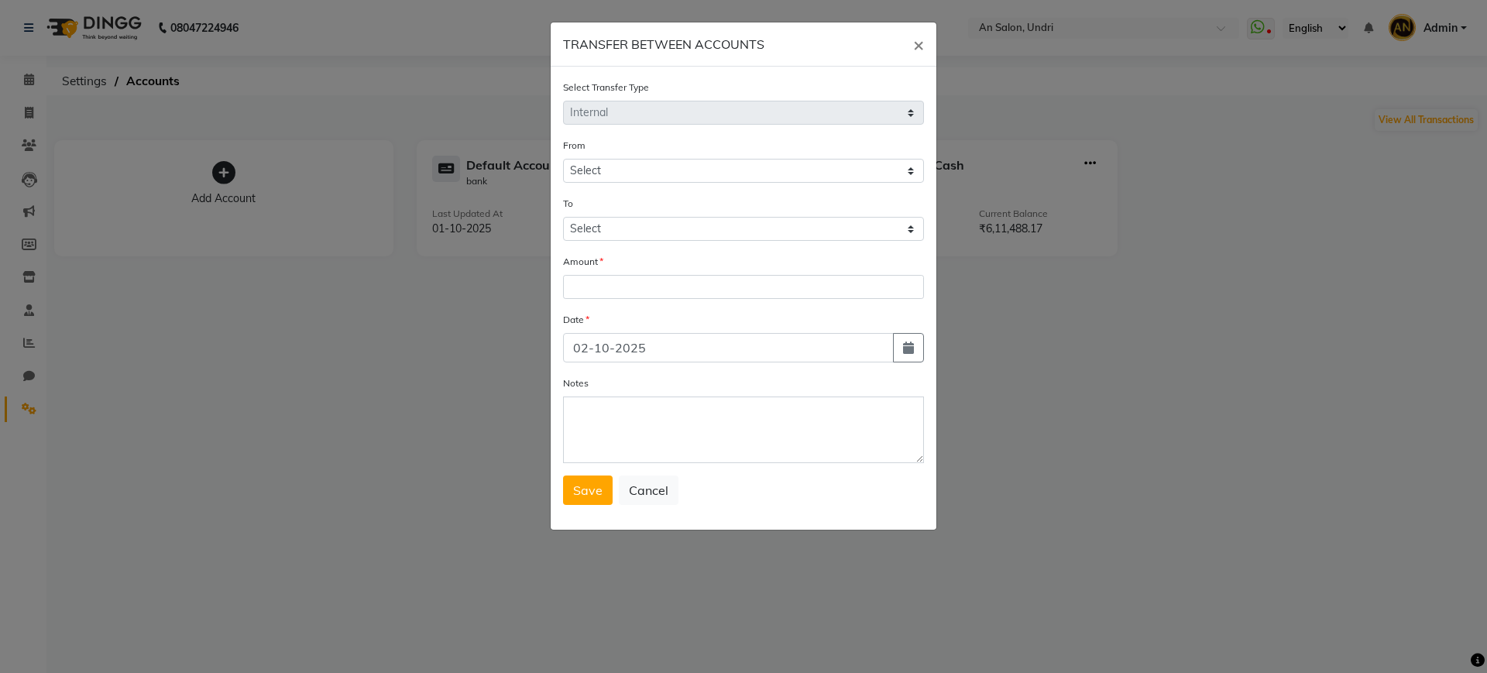
select select "2406"
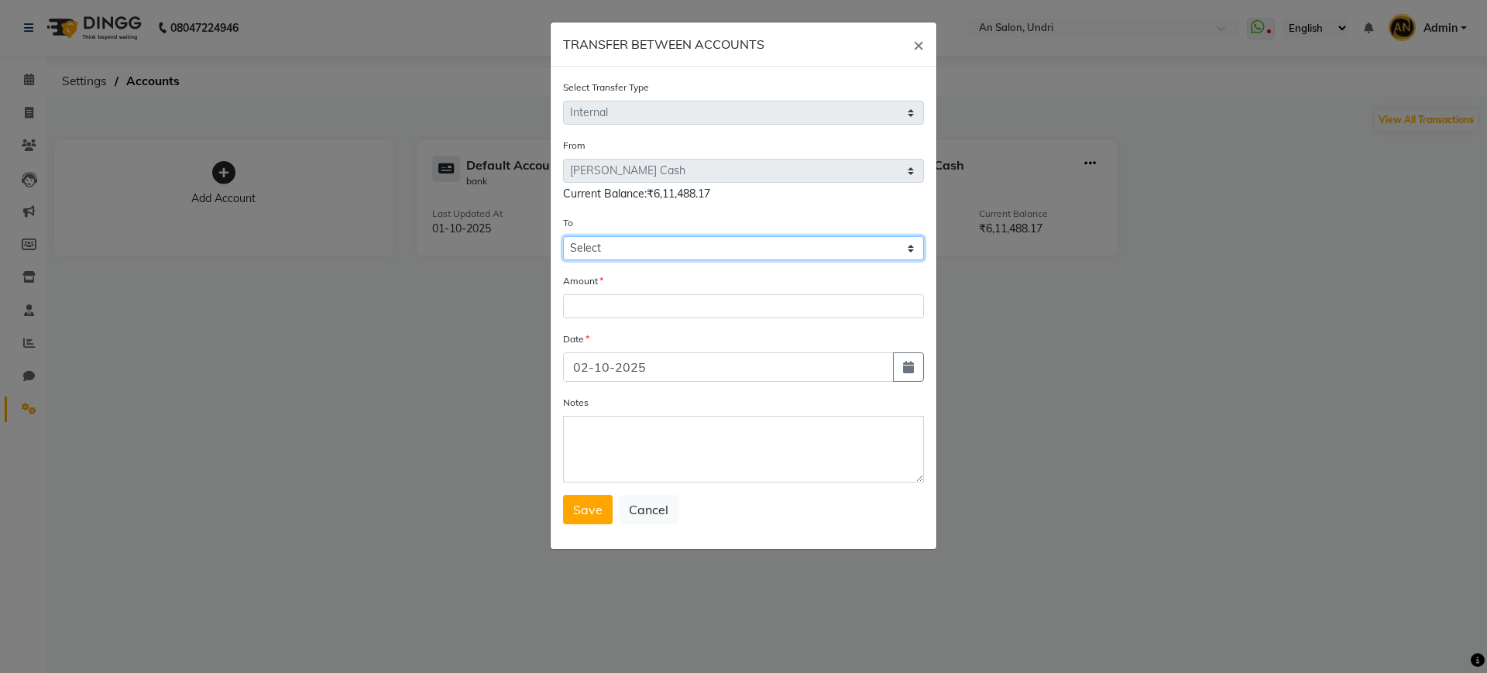
click at [610, 244] on select "Select Default Account [PERSON_NAME] Cash" at bounding box center [743, 248] width 361 height 24
select select "1032"
click at [563, 236] on select "Select Default Account [PERSON_NAME] Cash" at bounding box center [743, 248] width 361 height 24
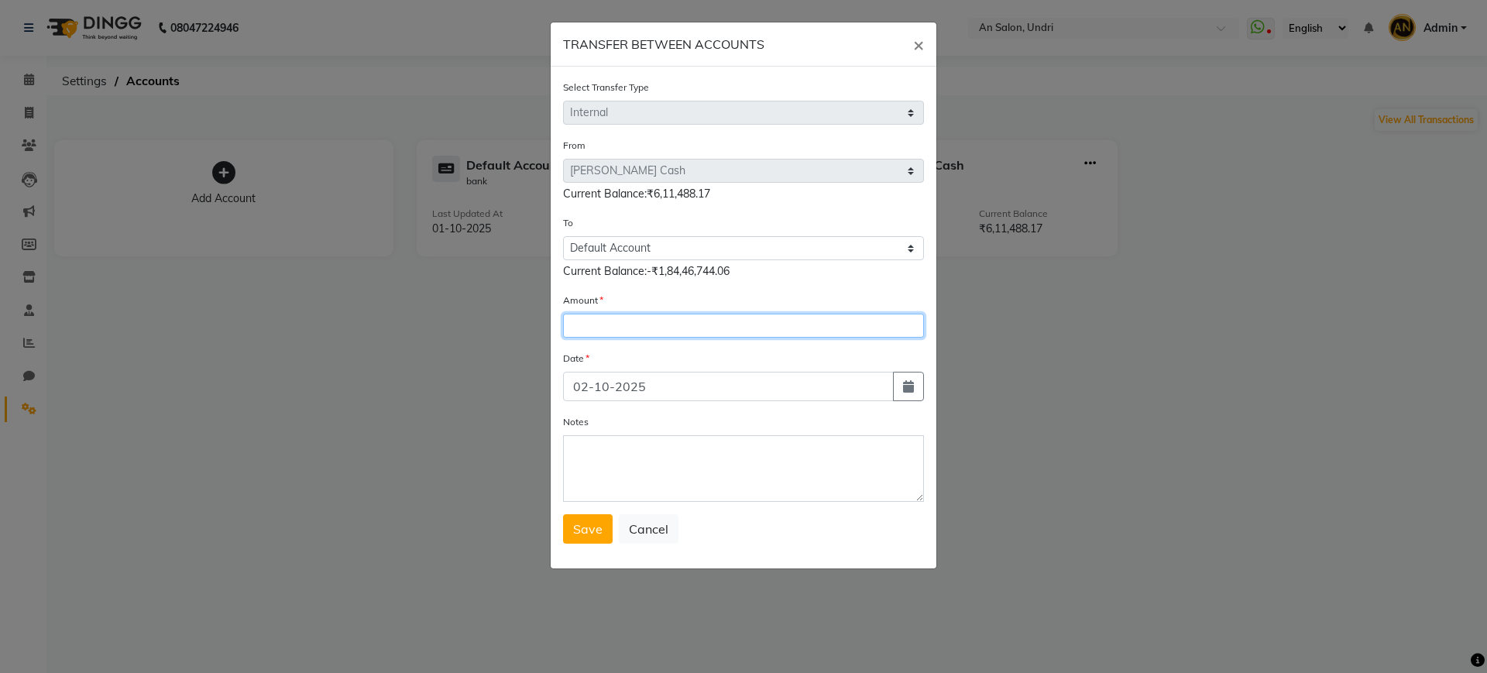
click at [620, 335] on input "number" at bounding box center [743, 326] width 361 height 24
click at [617, 325] on input "number" at bounding box center [743, 326] width 361 height 24
type input "606988"
click at [604, 467] on textarea "Notes" at bounding box center [743, 468] width 361 height 67
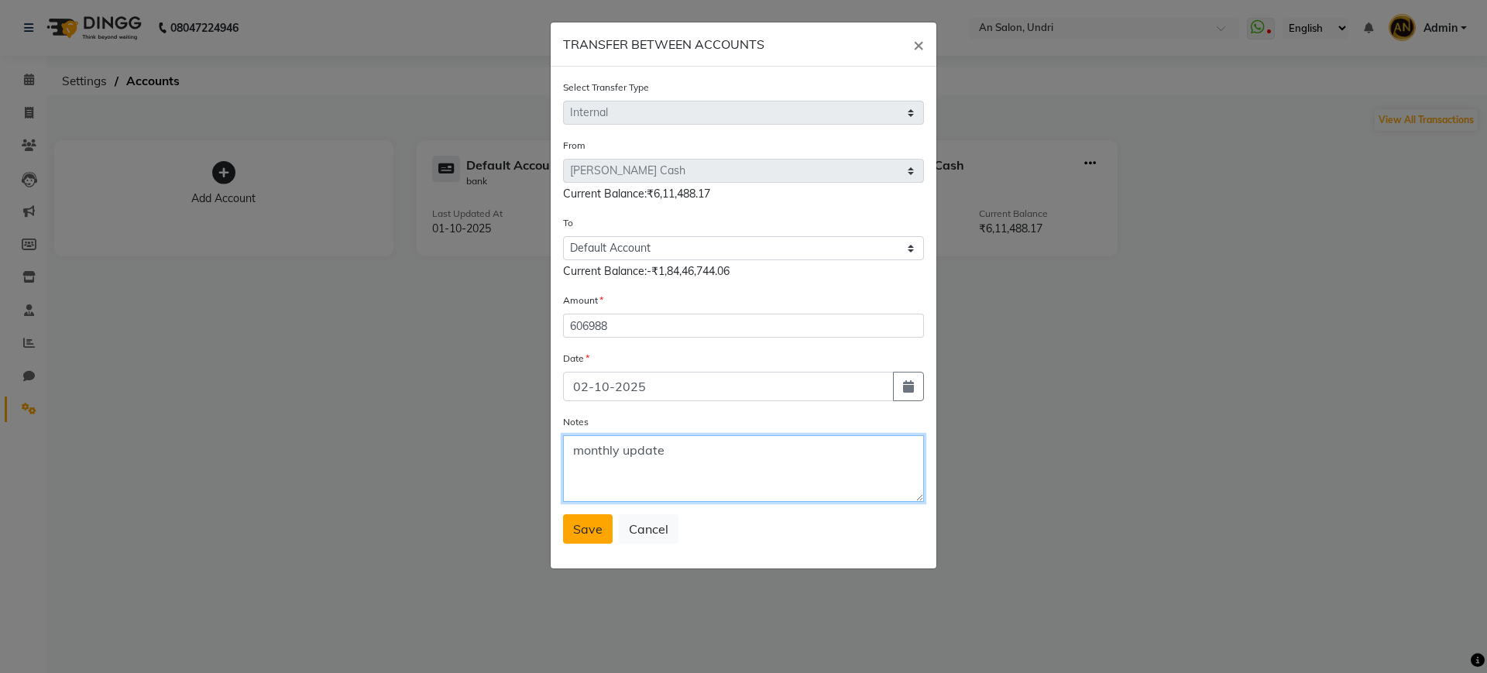
type textarea "monthly update"
click at [600, 531] on span "Save" at bounding box center [587, 528] width 29 height 15
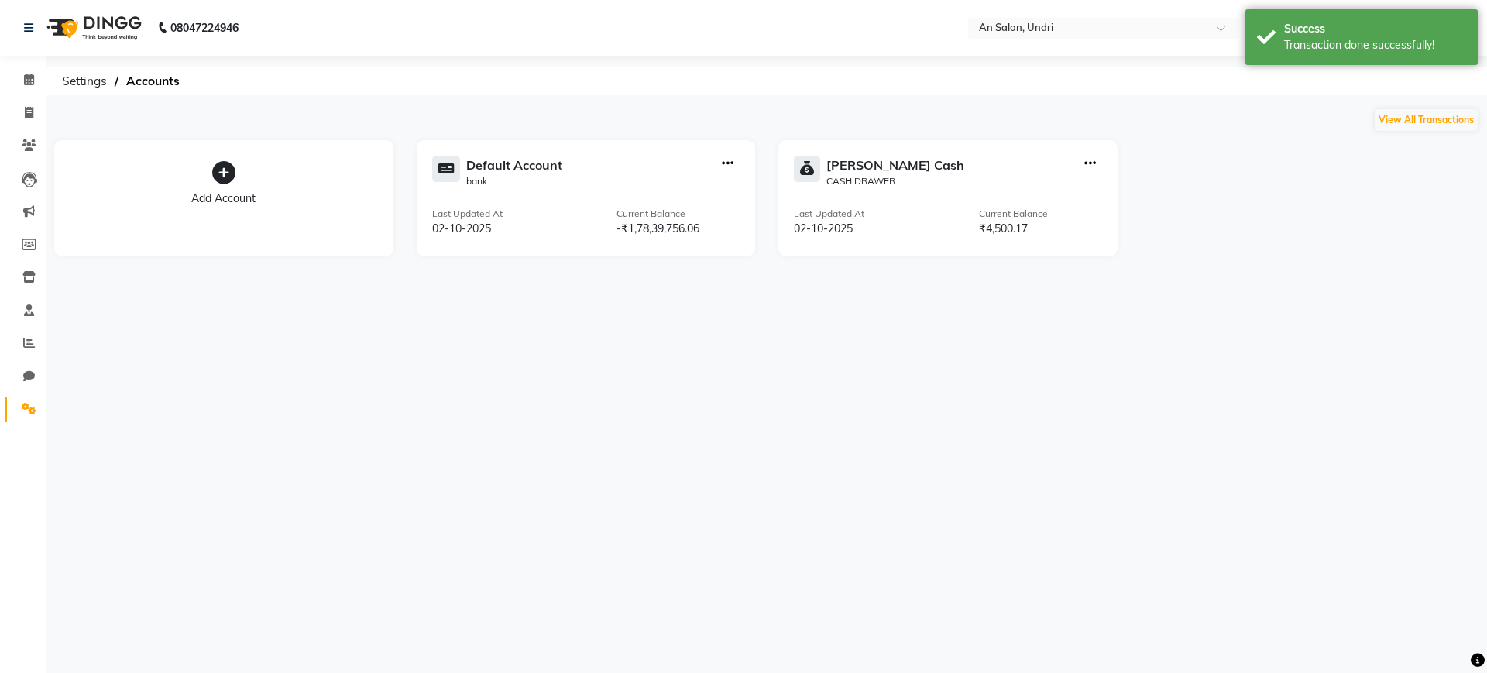
click at [1091, 163] on icon "button" at bounding box center [1090, 163] width 12 height 1
click at [1096, 114] on div "Create Transfer" at bounding box center [1091, 112] width 82 height 16
select select "internal transfer"
select select "2406"
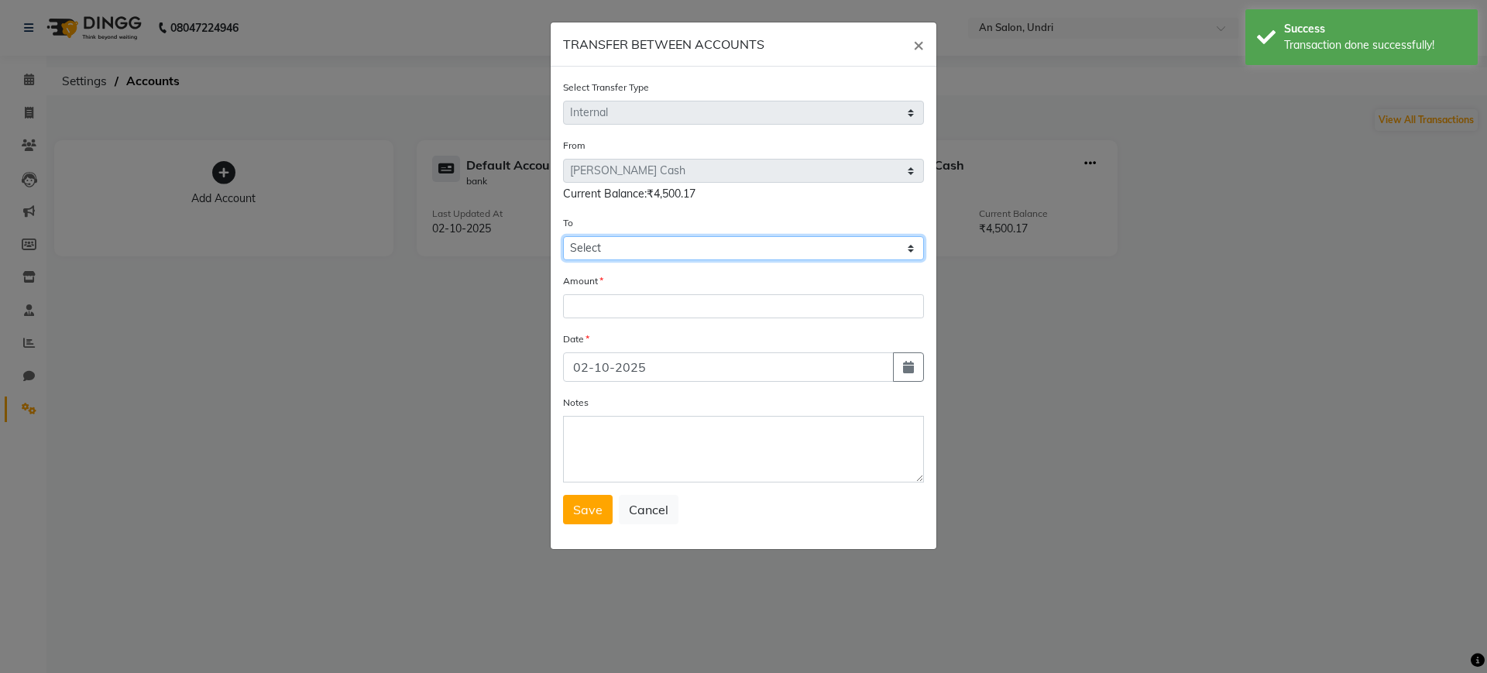
click at [697, 249] on select "Select Default Account [PERSON_NAME] Cash" at bounding box center [743, 248] width 361 height 24
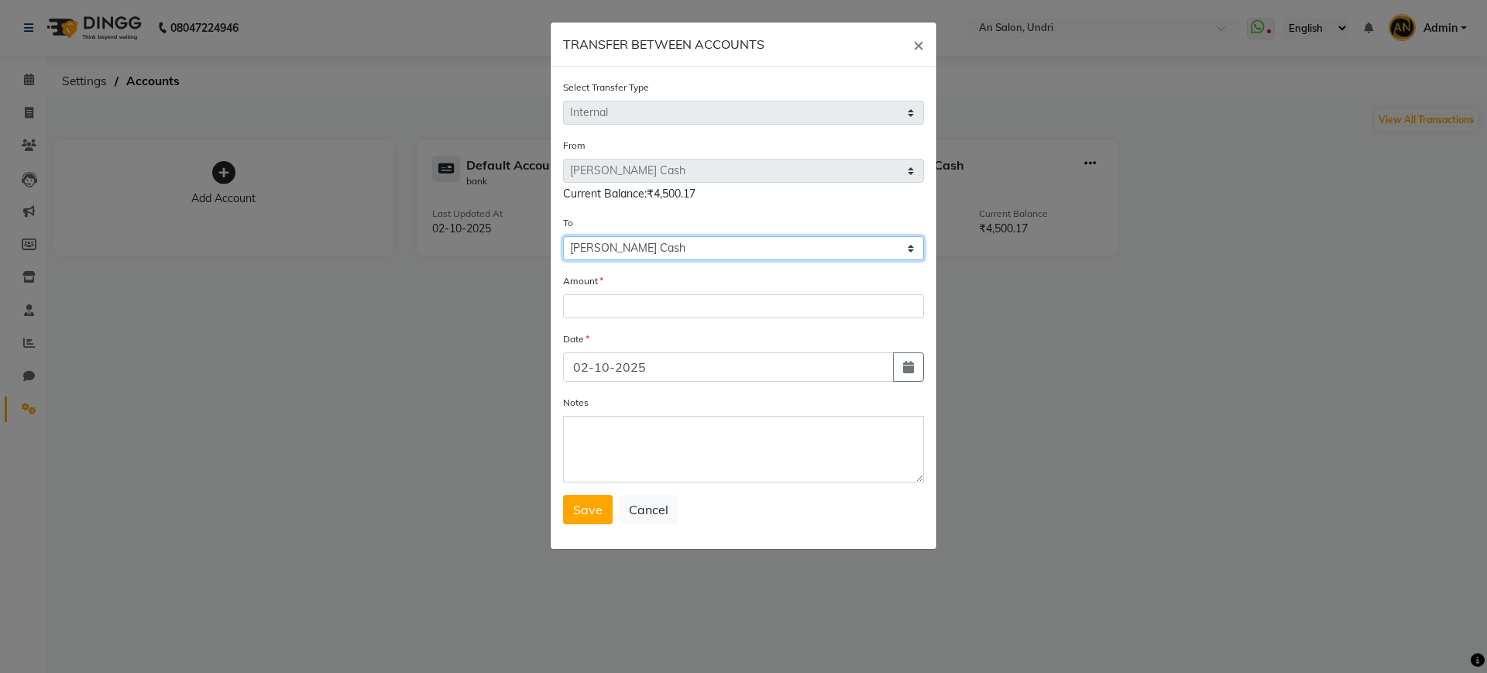
click at [563, 236] on select "Select Default Account [PERSON_NAME] Cash" at bounding box center [743, 248] width 361 height 24
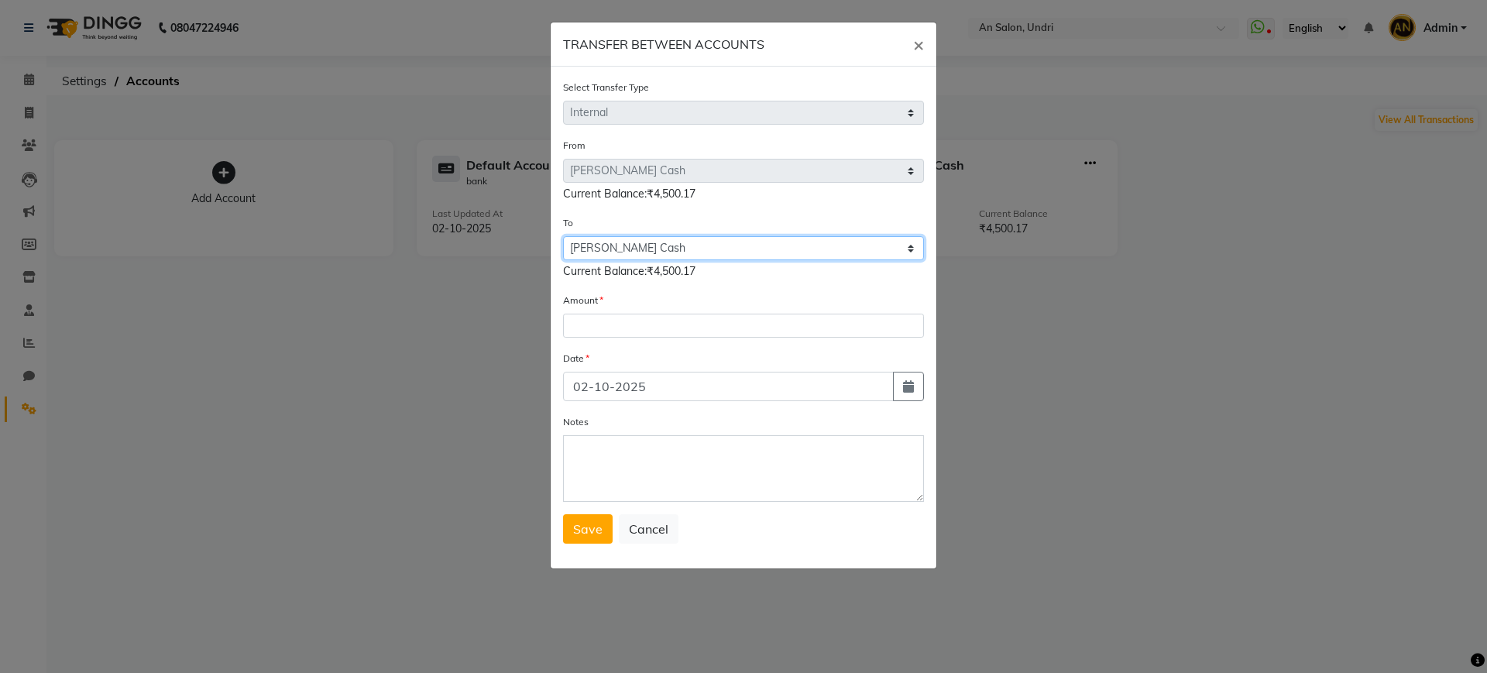
click at [672, 249] on select "Select Default Account [PERSON_NAME] Cash" at bounding box center [743, 248] width 361 height 24
select select "1032"
click at [563, 236] on select "Select Default Account [PERSON_NAME] Cash" at bounding box center [743, 248] width 361 height 24
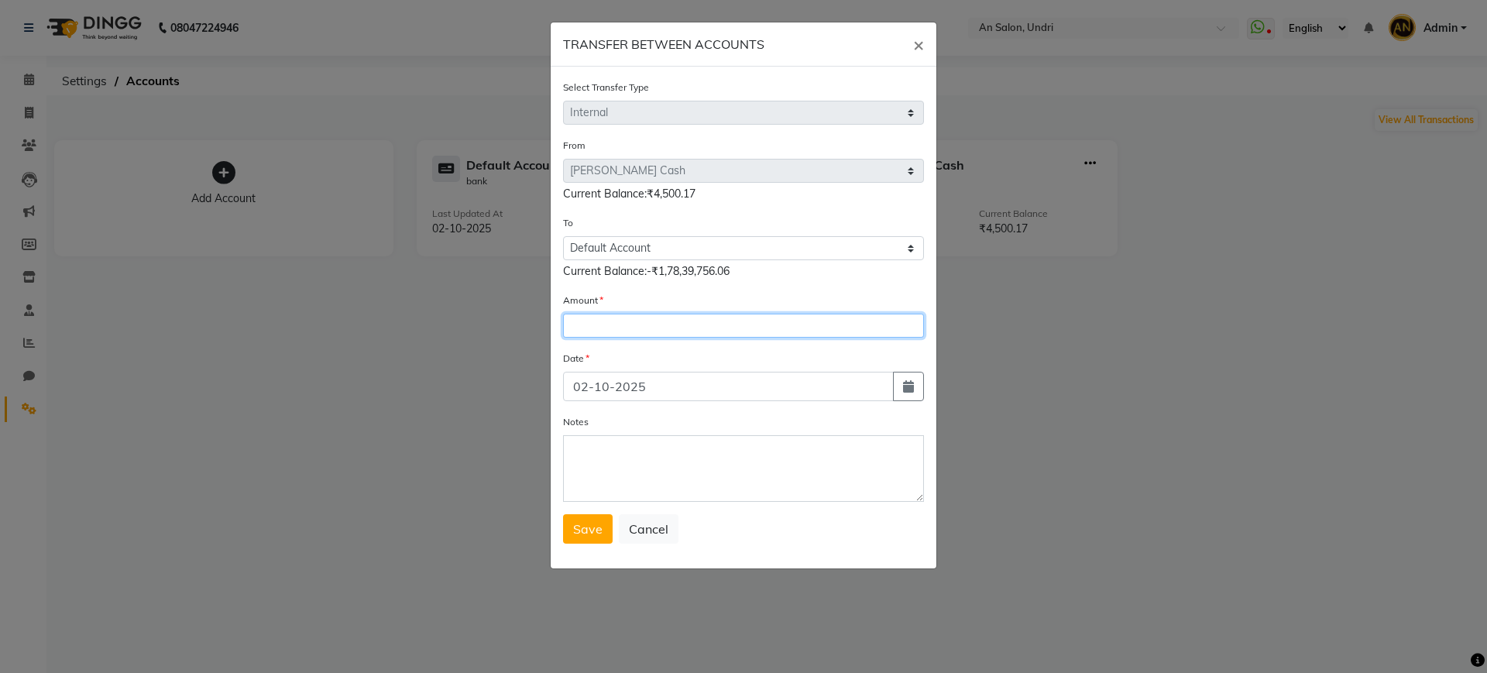
click at [611, 328] on input "number" at bounding box center [743, 326] width 361 height 24
type input ".17"
click at [627, 460] on textarea "Notes" at bounding box center [743, 468] width 361 height 67
click at [572, 533] on button "Save" at bounding box center [588, 528] width 50 height 29
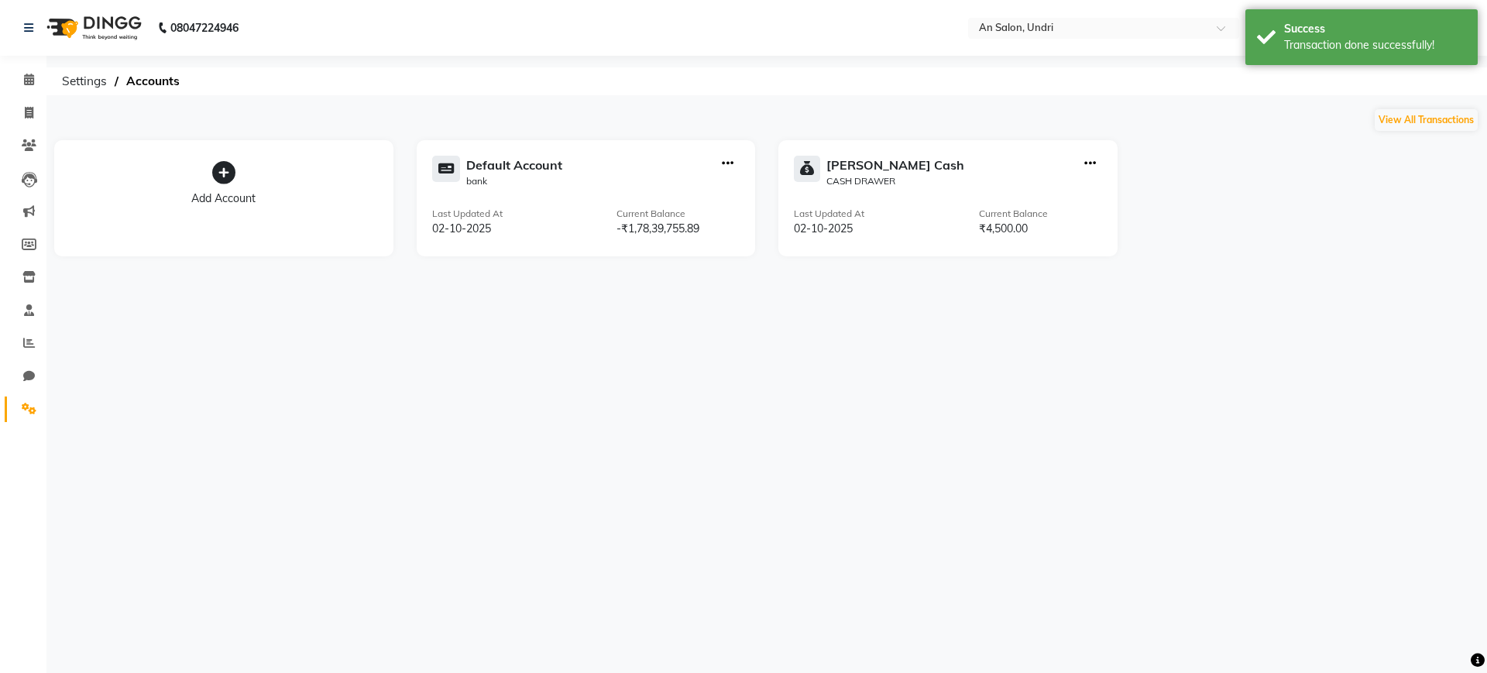
click at [1159, 273] on main "View All Transactions Add Account Default Account bank Last Updated At [DATE] C…" at bounding box center [766, 194] width 1441 height 172
click at [29, 77] on icon at bounding box center [29, 80] width 10 height 12
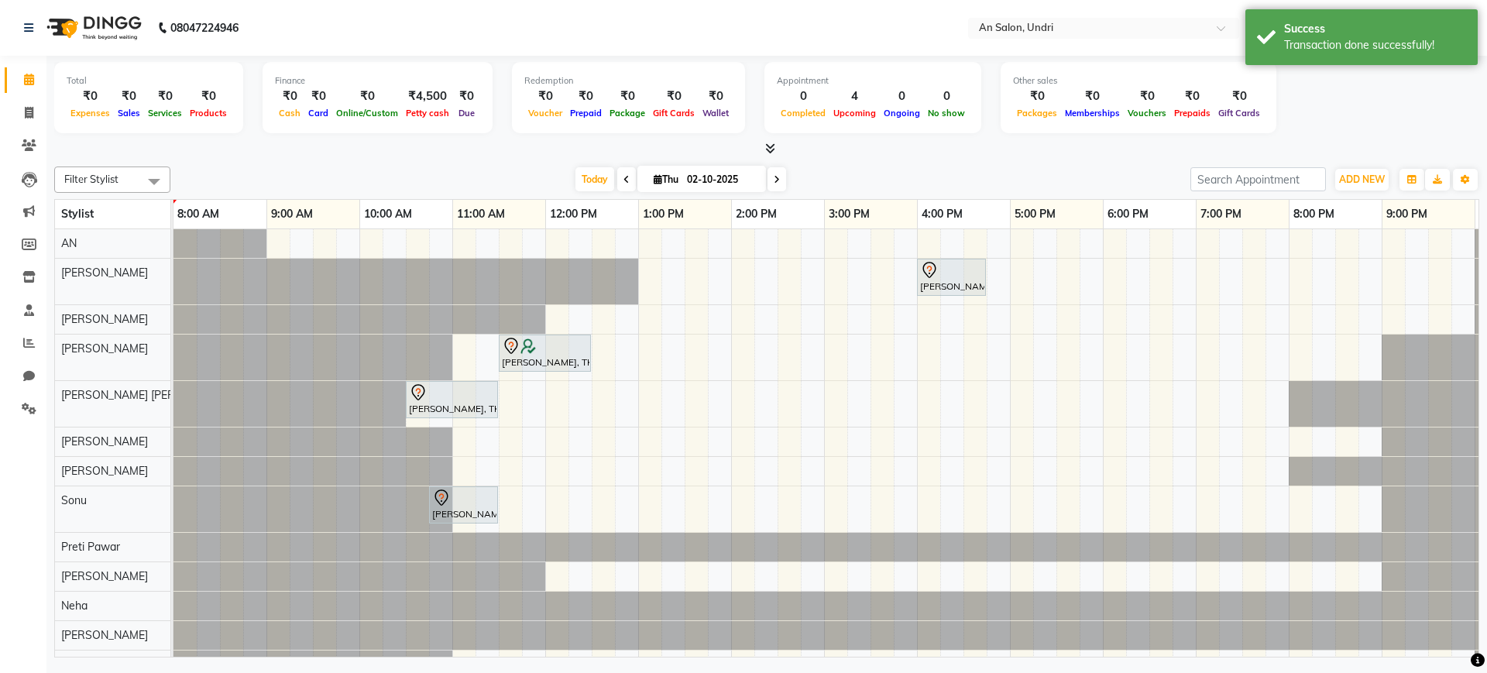
click at [768, 147] on icon at bounding box center [770, 149] width 10 height 12
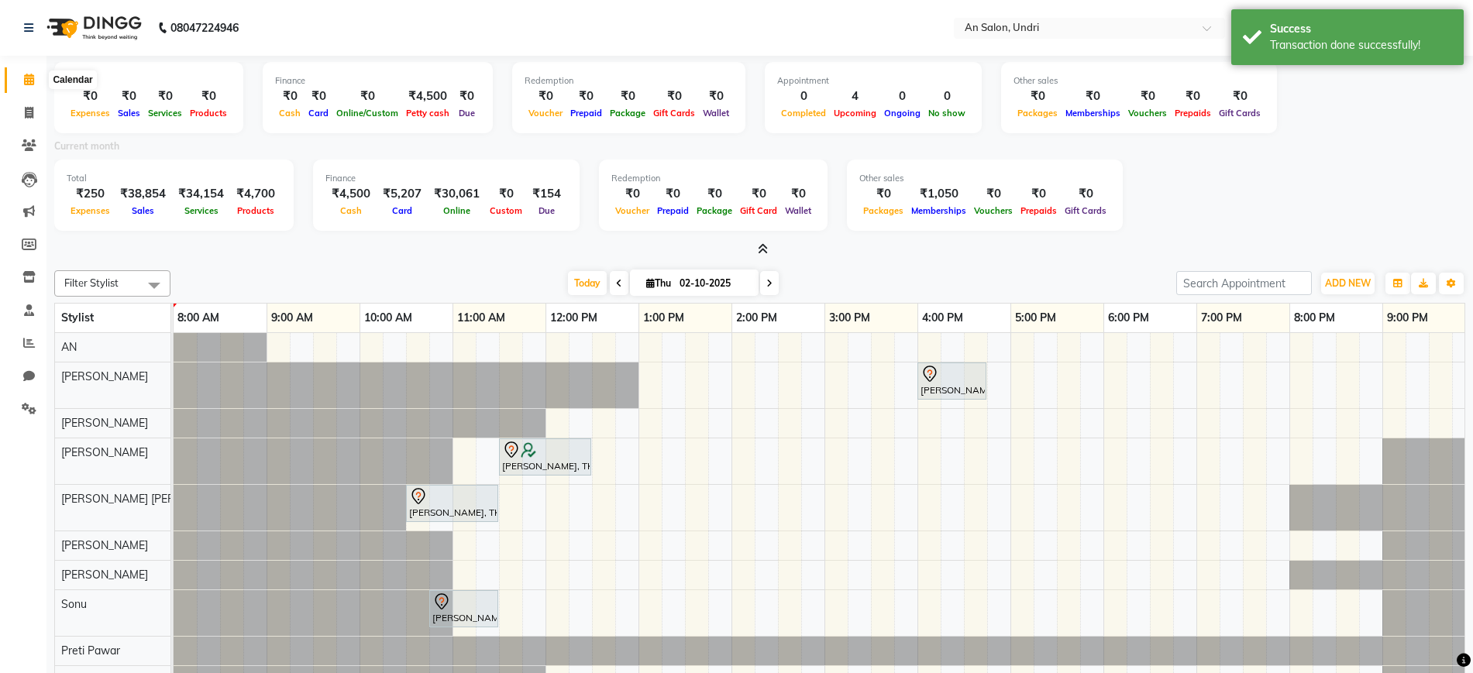
click at [28, 74] on icon at bounding box center [29, 80] width 10 height 12
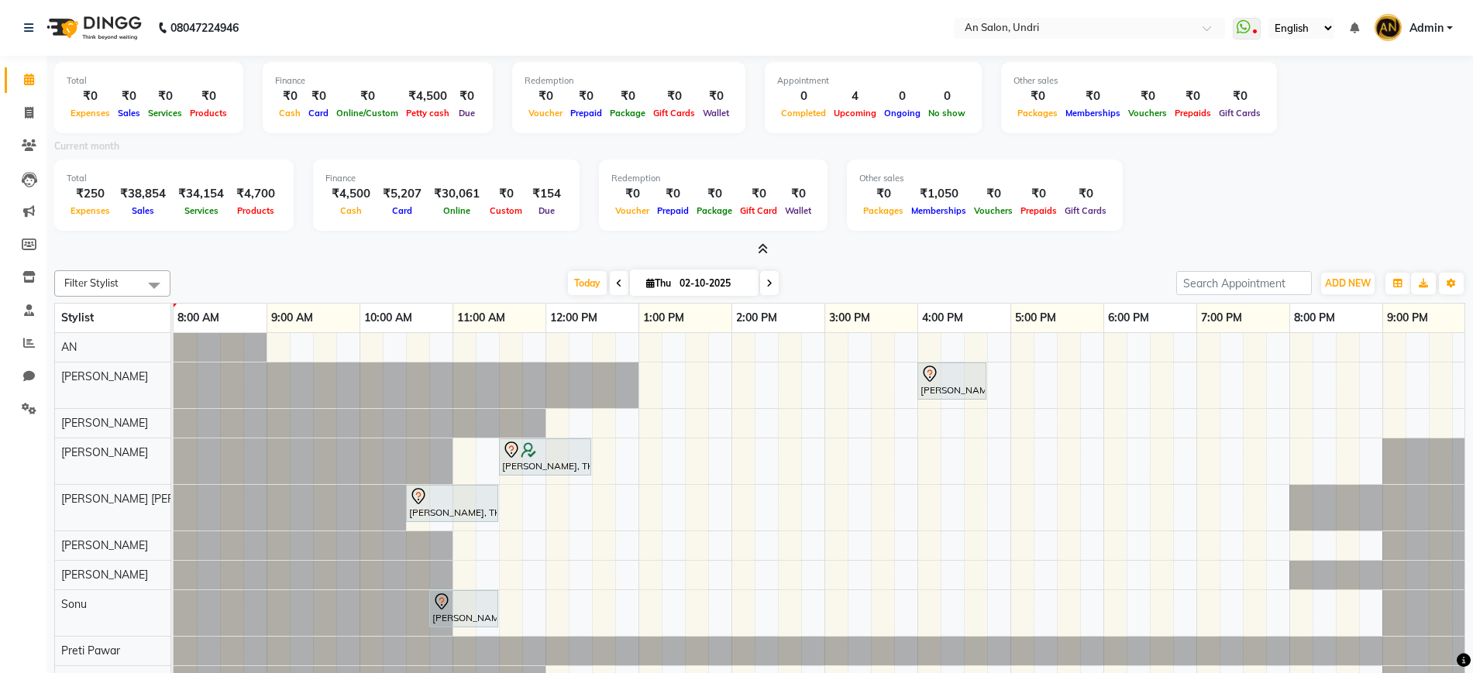
click at [28, 74] on icon at bounding box center [29, 80] width 10 height 12
click at [28, 77] on icon at bounding box center [29, 80] width 10 height 12
click at [28, 405] on icon at bounding box center [29, 409] width 15 height 12
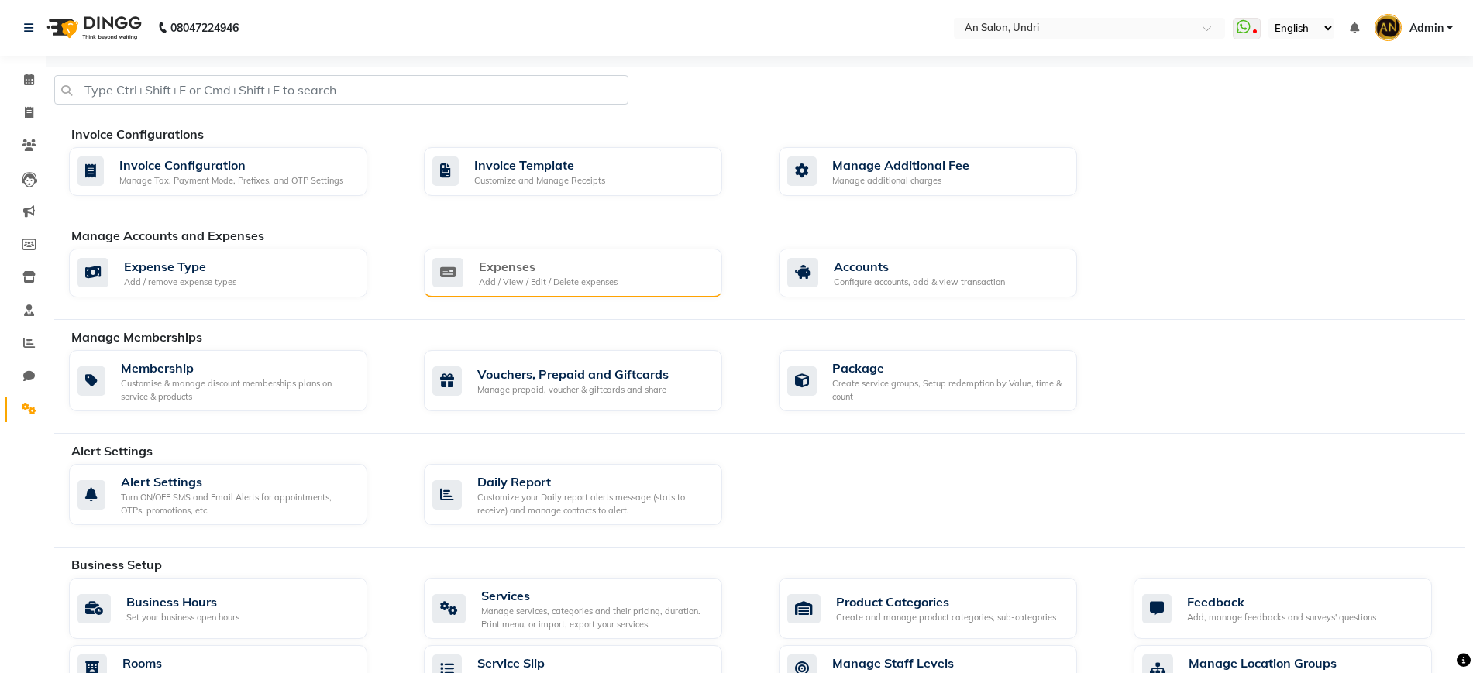
click at [534, 270] on div "Expenses" at bounding box center [548, 266] width 139 height 19
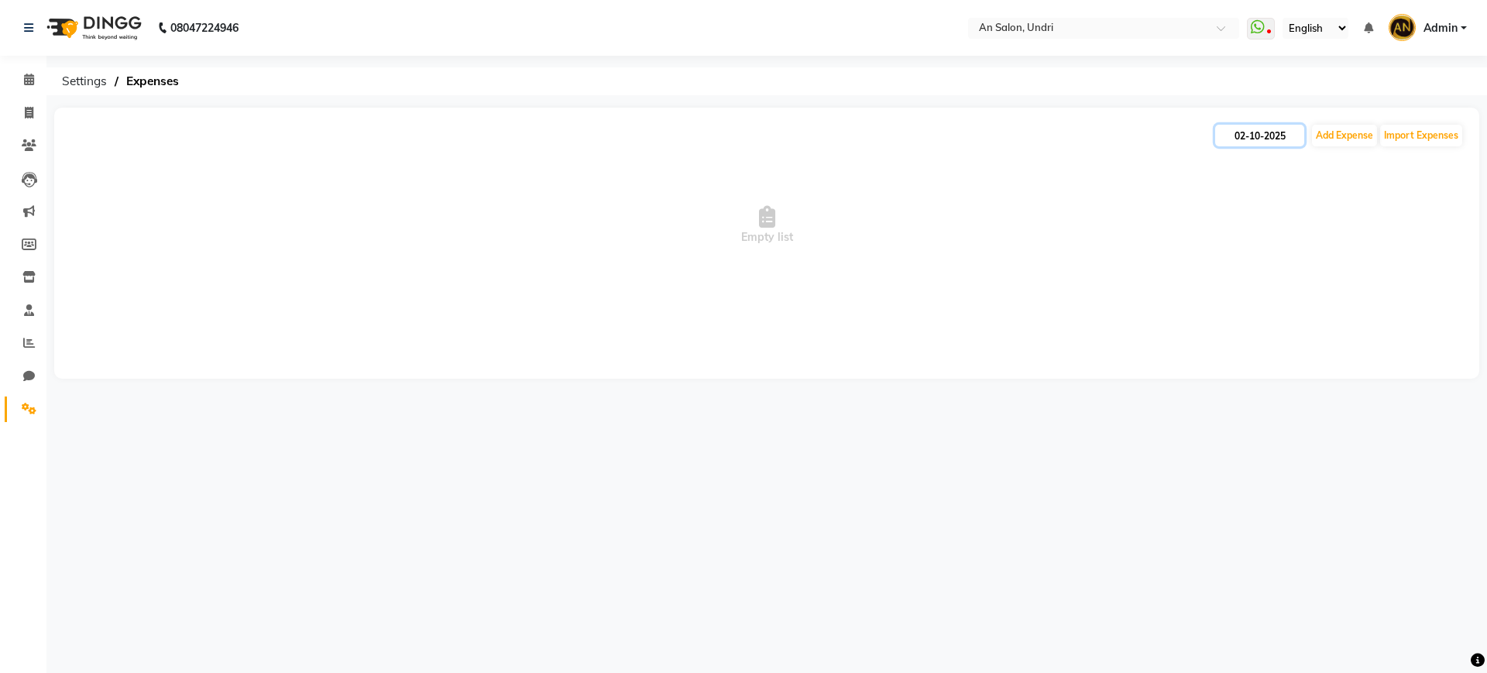
click at [1276, 130] on input "02-10-2025" at bounding box center [1259, 136] width 89 height 22
select select "10"
select select "2025"
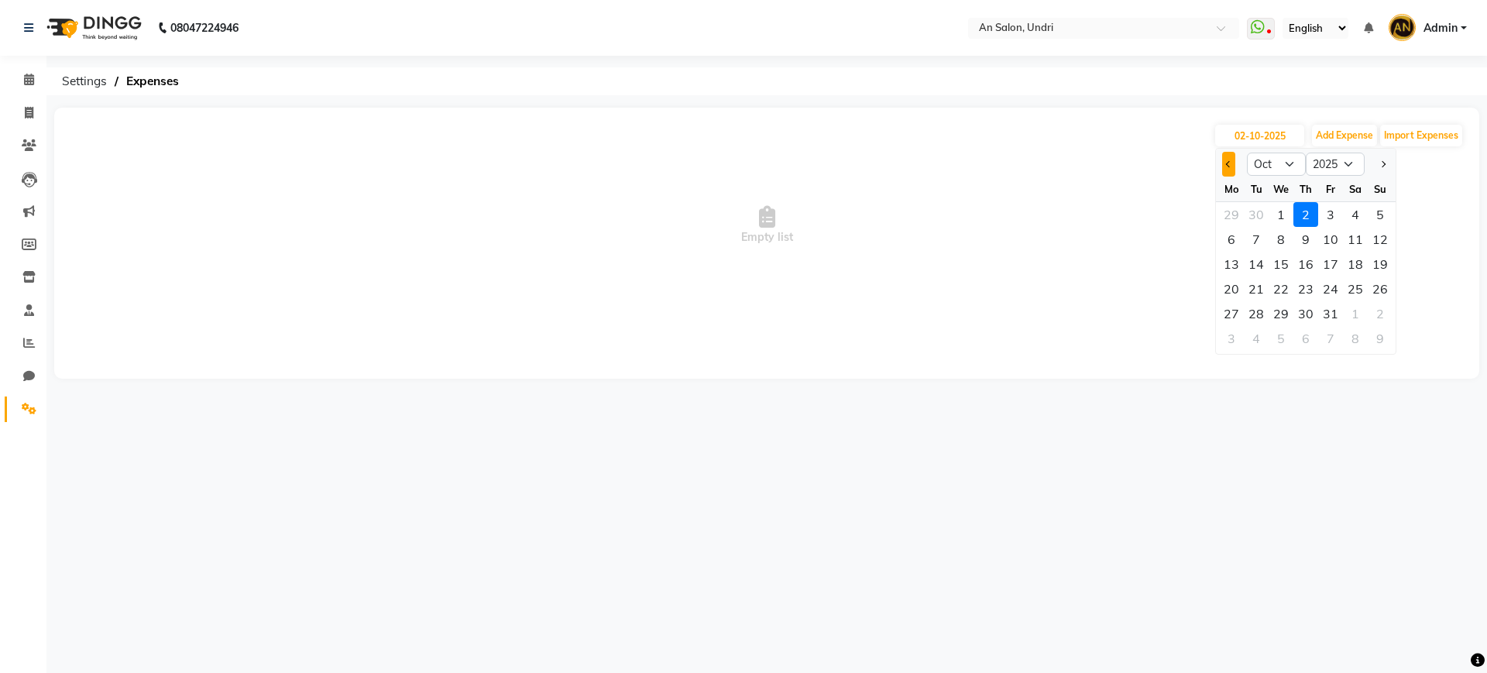
click at [1230, 164] on span "Previous month" at bounding box center [1229, 164] width 6 height 6
select select "8"
click at [1381, 320] on div "31" at bounding box center [1380, 313] width 25 height 25
type input "[DATE]"
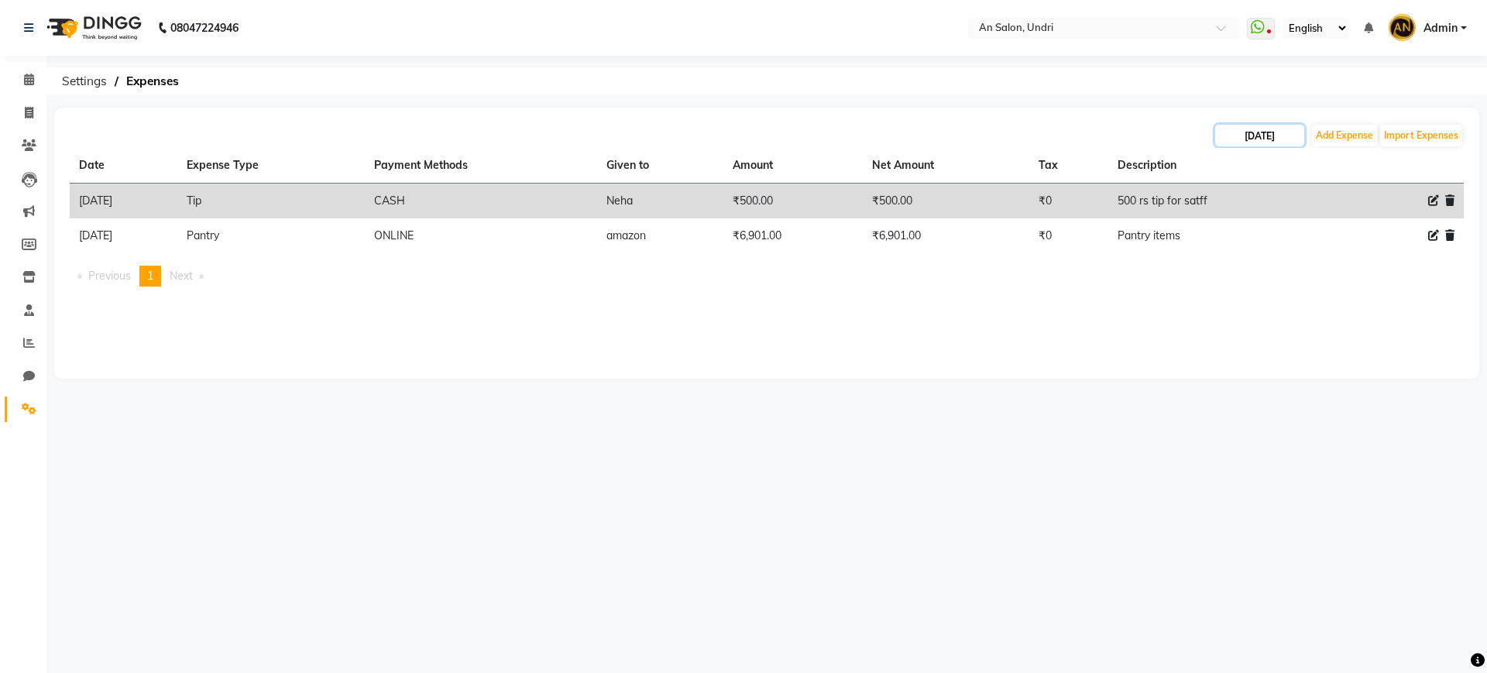
click at [1259, 128] on input "[DATE]" at bounding box center [1259, 136] width 89 height 22
select select "8"
select select "2025"
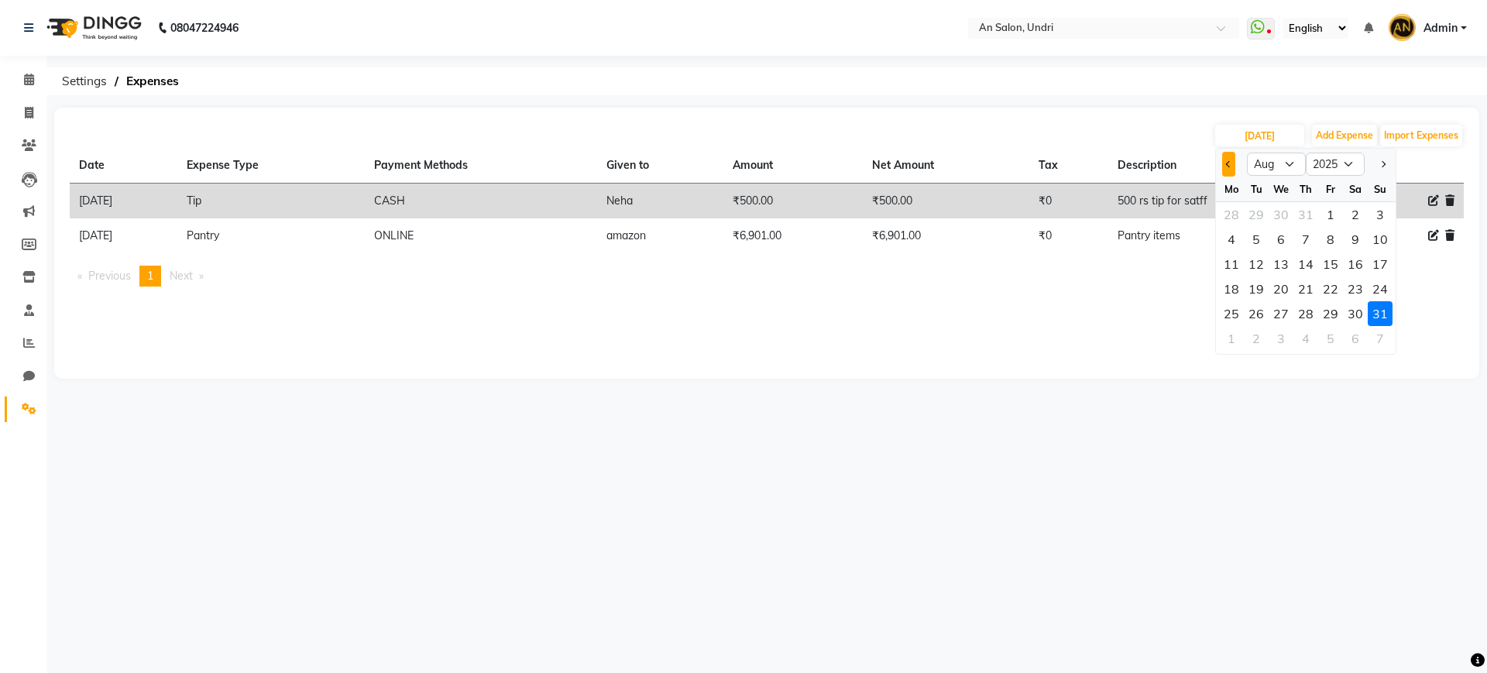
click at [1235, 164] on button "Previous month" at bounding box center [1228, 164] width 13 height 25
select select "7"
click at [1313, 314] on div "31" at bounding box center [1306, 313] width 25 height 25
type input "[DATE]"
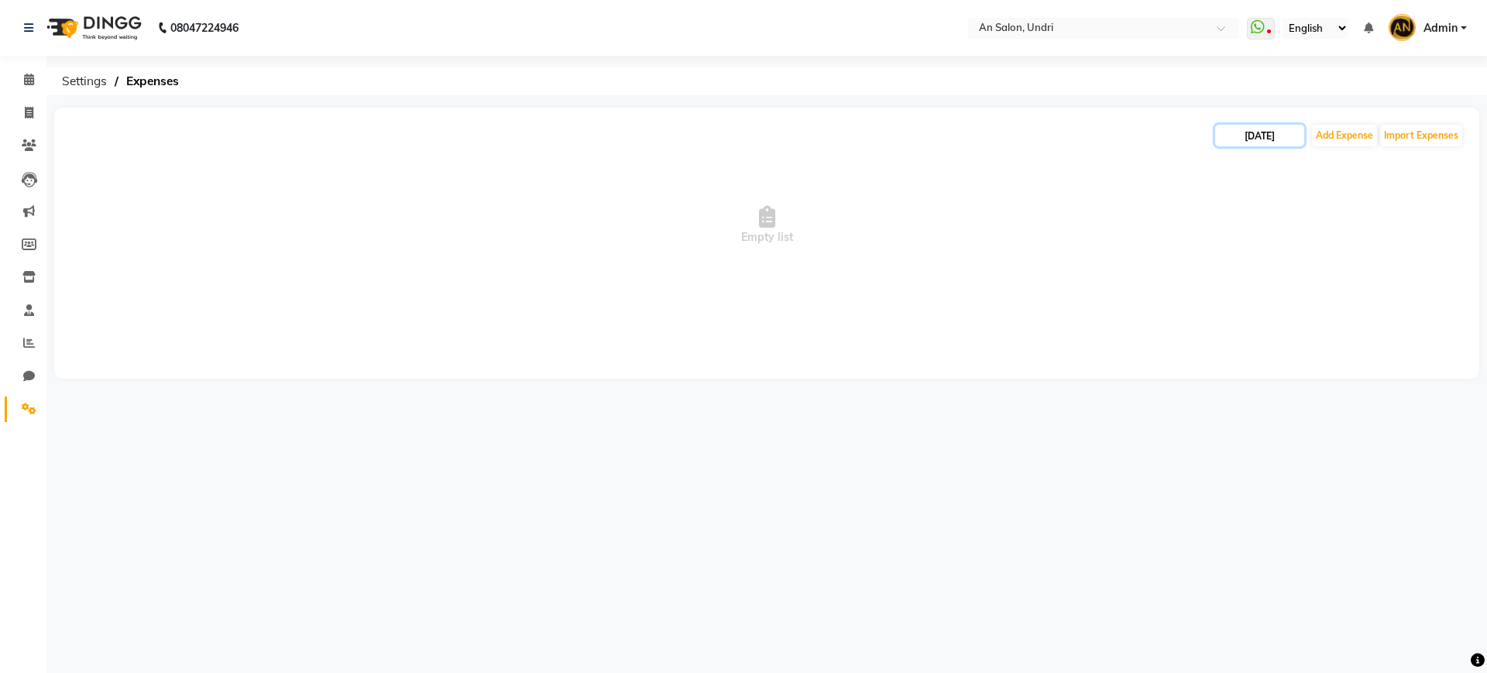
click at [1274, 136] on input "[DATE]" at bounding box center [1259, 136] width 89 height 22
select select "7"
select select "2025"
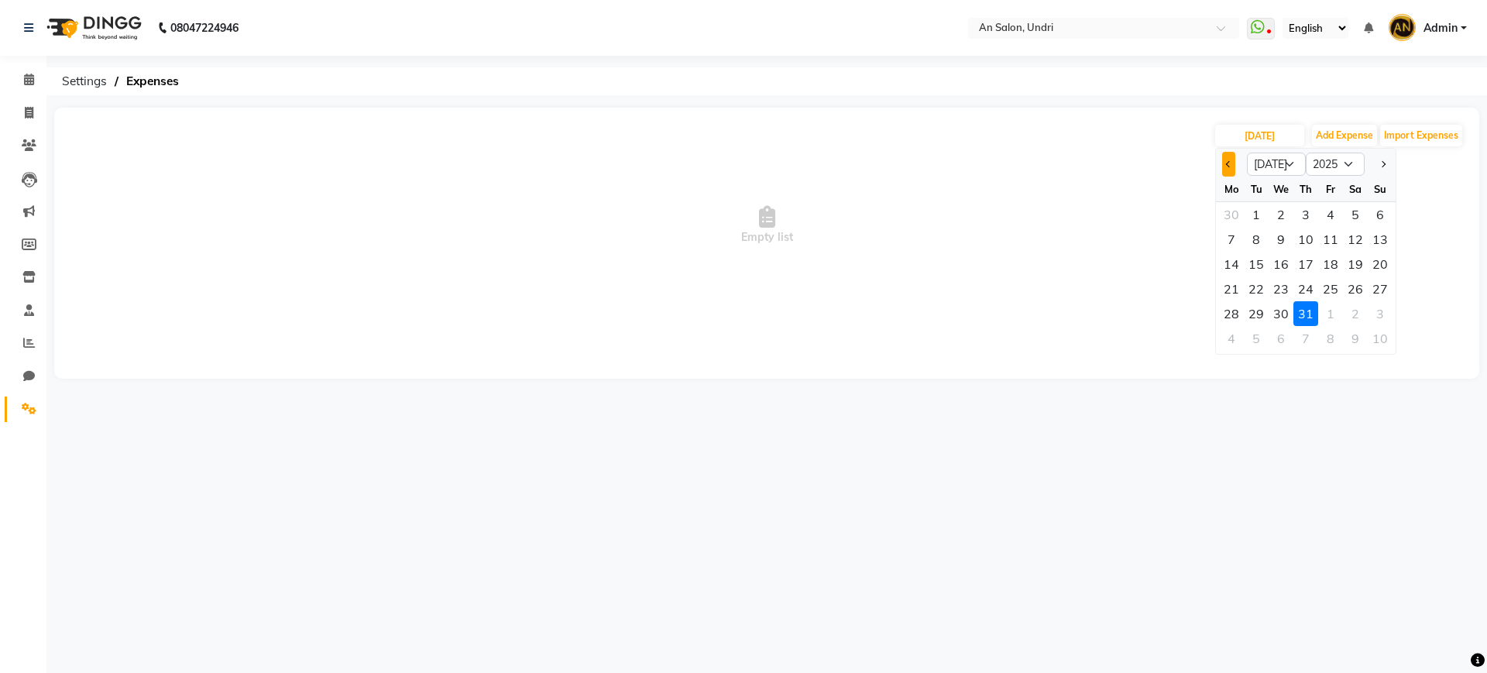
click at [1224, 164] on button "Previous month" at bounding box center [1228, 164] width 13 height 25
select select "6"
click at [1228, 336] on div "30" at bounding box center [1231, 338] width 25 height 25
type input "[DATE]"
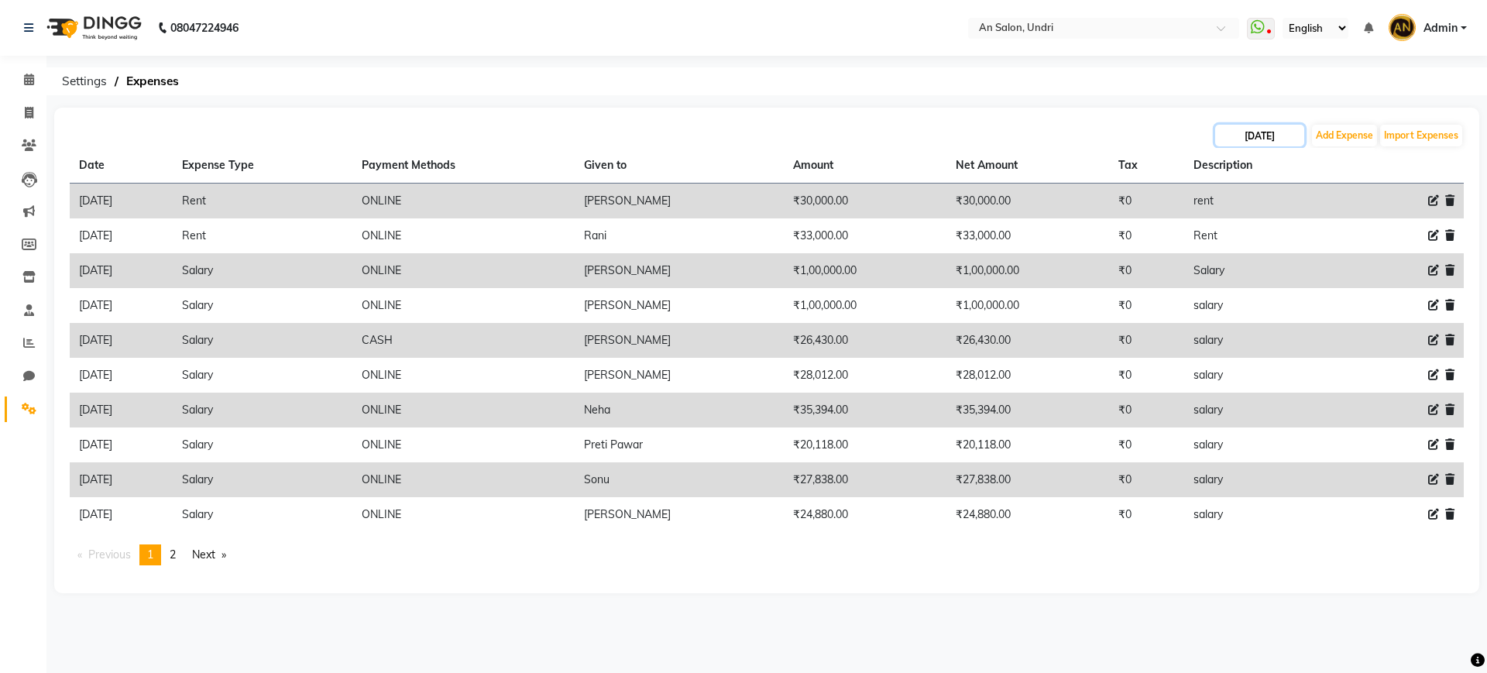
click at [1260, 138] on input "[DATE]" at bounding box center [1259, 136] width 89 height 22
select select "6"
select select "2025"
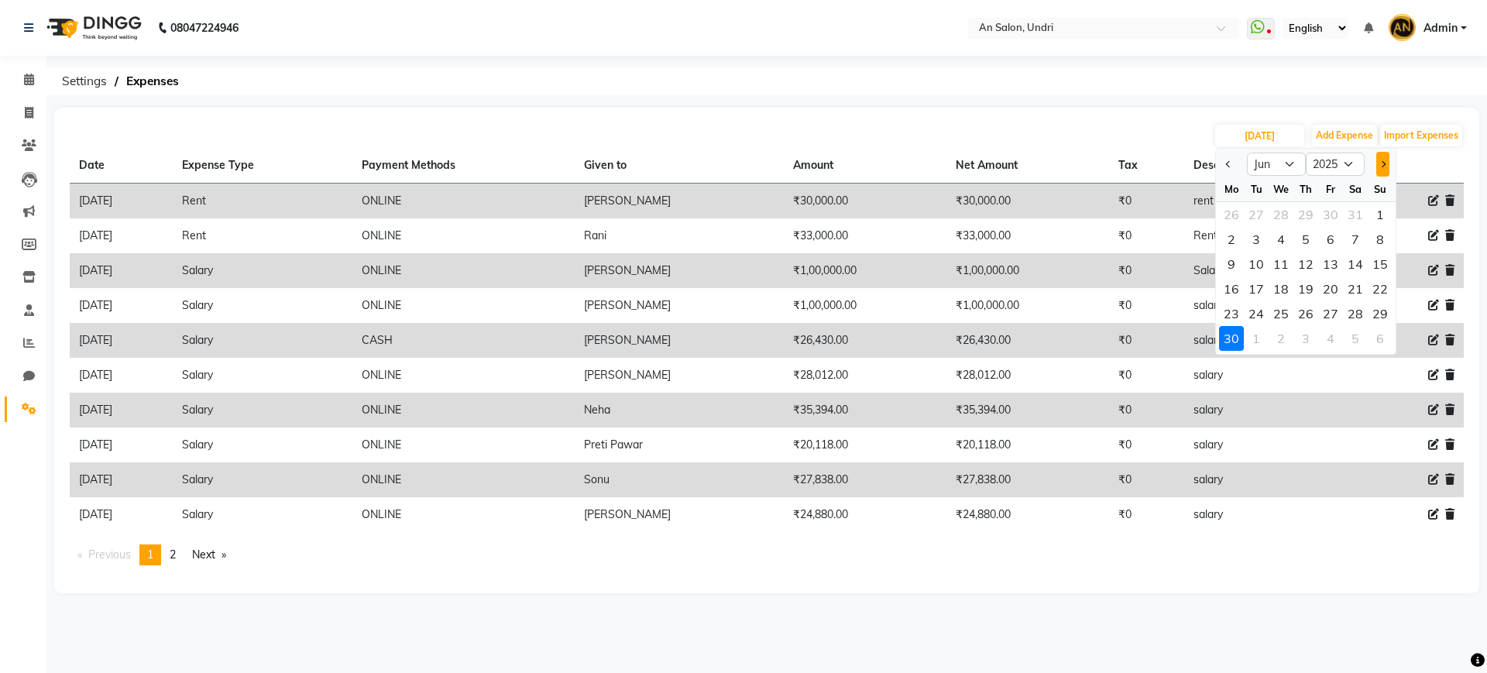
click at [1383, 166] on span "Next month" at bounding box center [1383, 164] width 6 height 6
select select "7"
click at [1310, 314] on div "31" at bounding box center [1306, 313] width 25 height 25
type input "[DATE]"
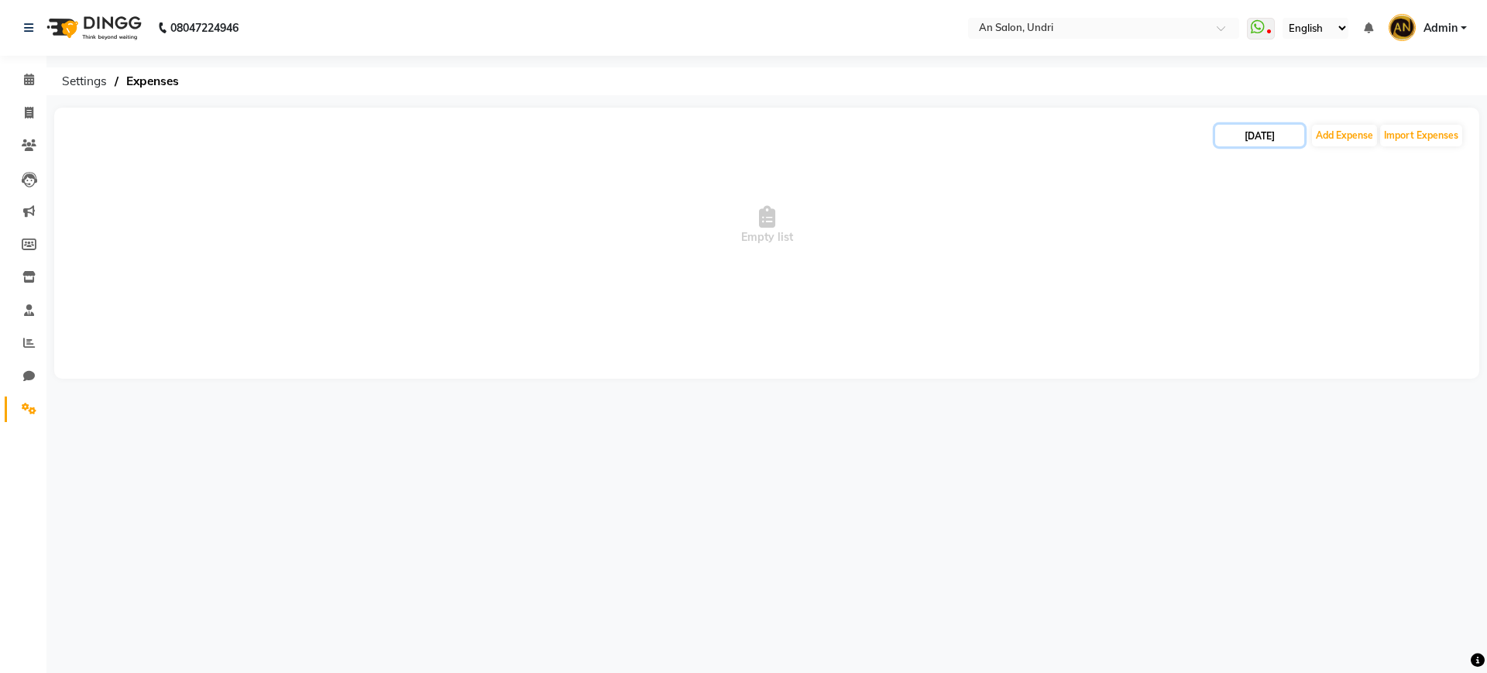
click at [1241, 136] on input "[DATE]" at bounding box center [1259, 136] width 89 height 22
select select "7"
select select "2025"
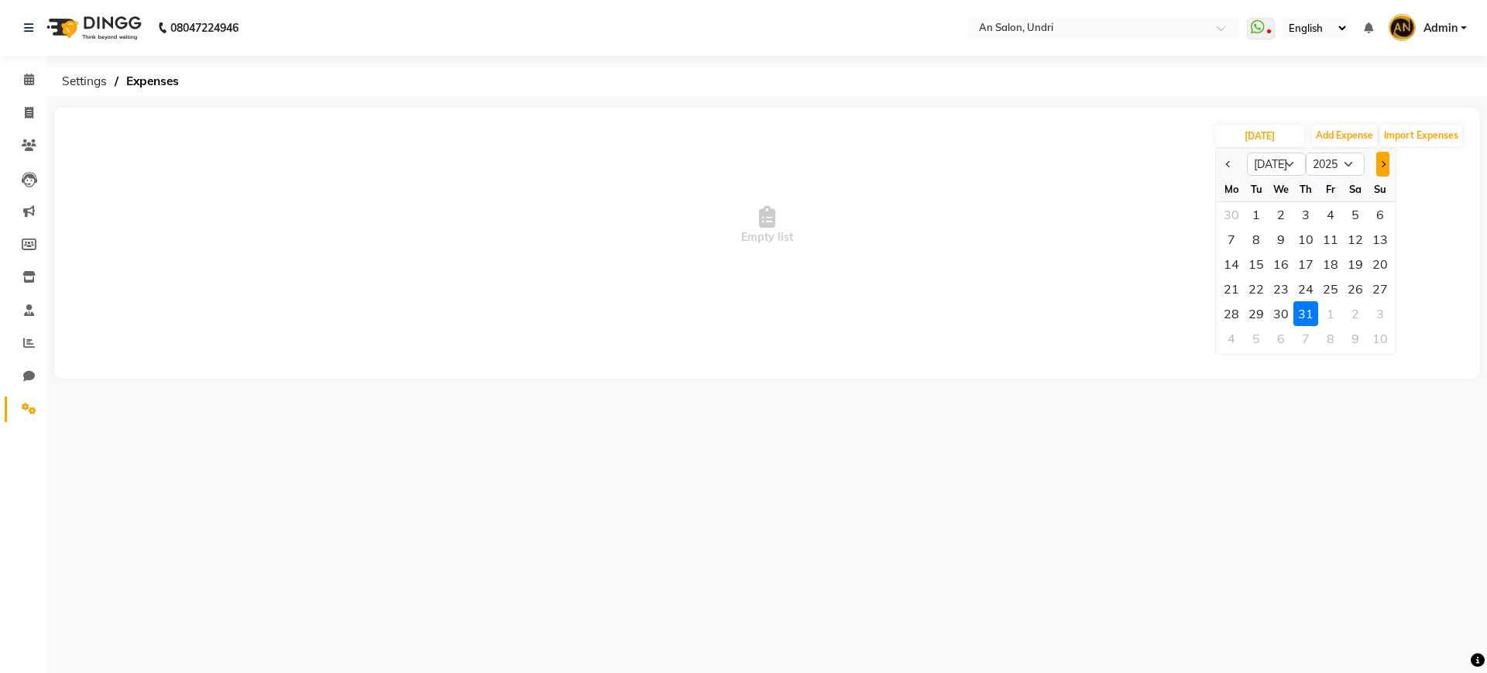
click at [1382, 160] on button "Next month" at bounding box center [1383, 164] width 13 height 25
select select "8"
click at [1373, 318] on div "31" at bounding box center [1380, 313] width 25 height 25
type input "[DATE]"
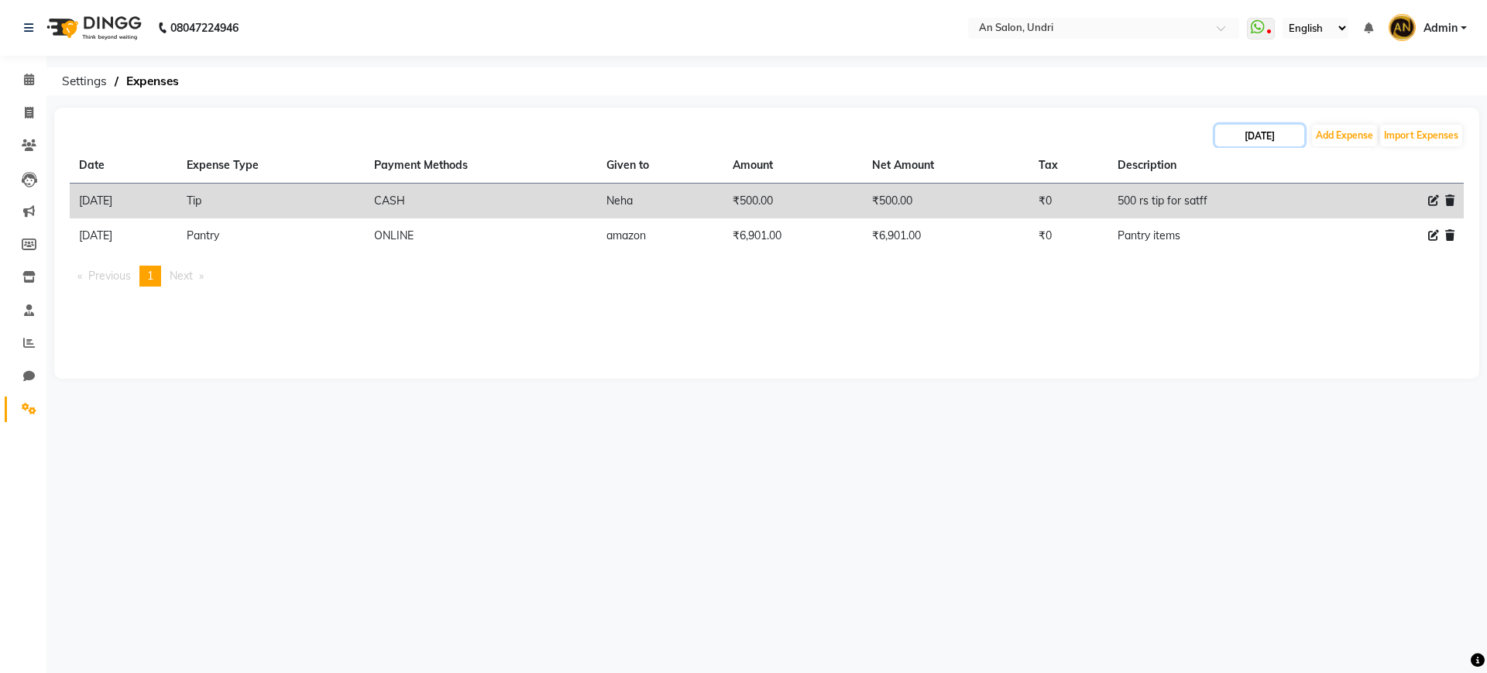
click at [1261, 127] on input "[DATE]" at bounding box center [1259, 136] width 89 height 22
select select "8"
select select "2025"
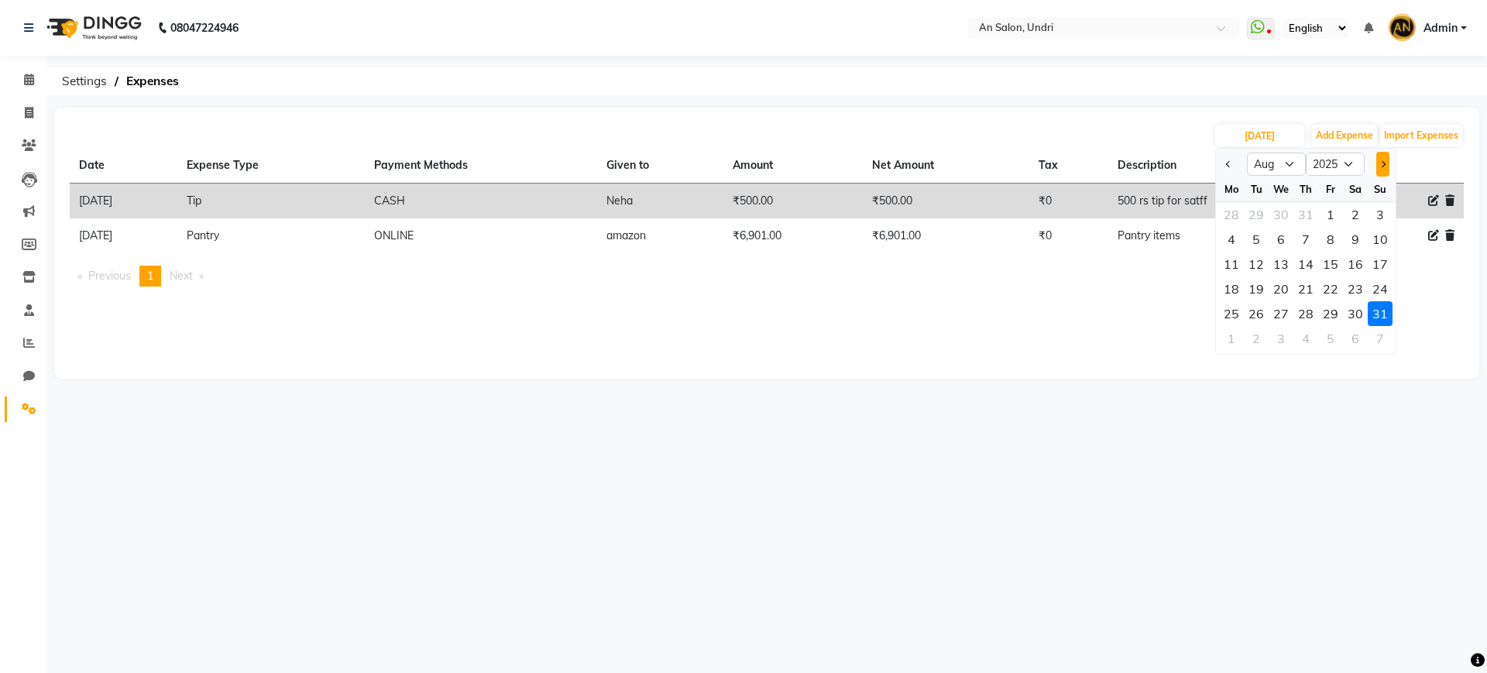
click at [1387, 165] on button "Next month" at bounding box center [1383, 164] width 13 height 25
select select "9"
click at [1261, 311] on div "30" at bounding box center [1256, 313] width 25 height 25
type input "30-09-2025"
